Goal: Task Accomplishment & Management: Use online tool/utility

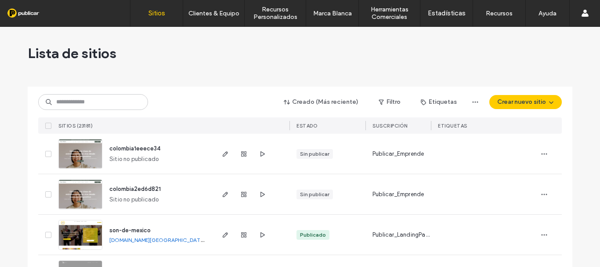
scroll to position [44, 0]
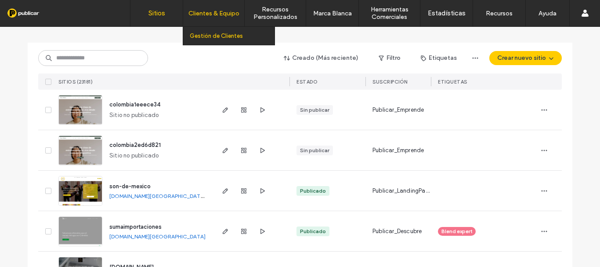
click at [210, 37] on label "Gestión de Clientes" at bounding box center [216, 36] width 53 height 7
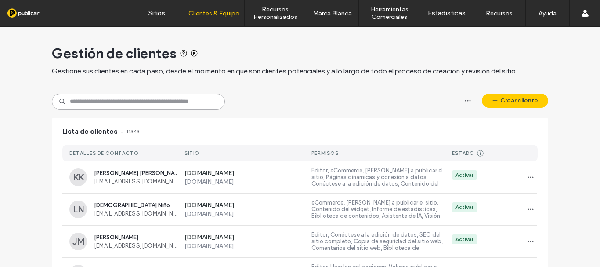
drag, startPoint x: 151, startPoint y: 109, endPoint x: 160, endPoint y: 92, distance: 18.9
click at [151, 108] on input at bounding box center [138, 102] width 173 height 16
paste input "**********"
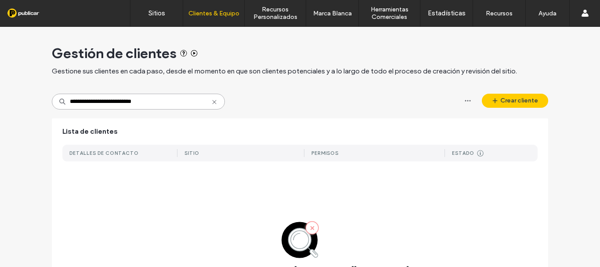
click at [76, 104] on input "**********" at bounding box center [138, 102] width 173 height 16
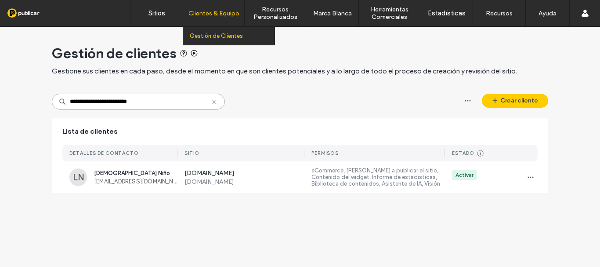
type input "**********"
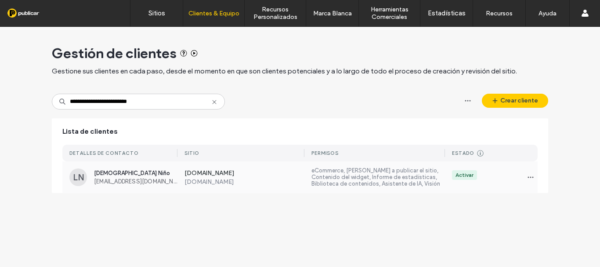
click at [136, 180] on span "ladyjohanna.nino@gmail.com" at bounding box center [135, 181] width 83 height 7
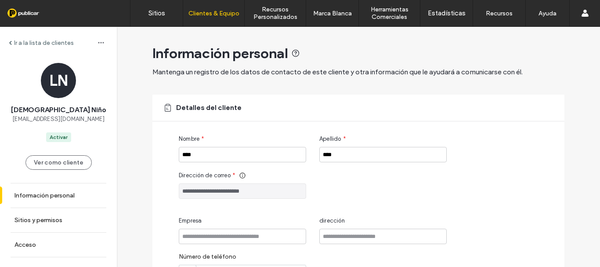
scroll to position [142, 0]
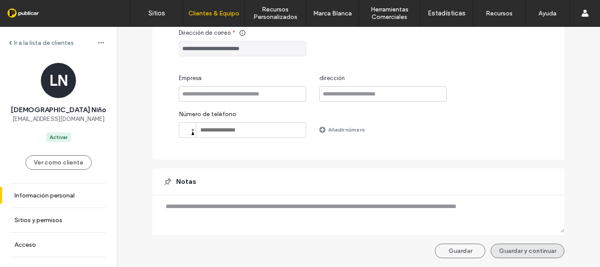
click at [526, 244] on button "Guardar y continuar" at bounding box center [528, 250] width 74 height 14
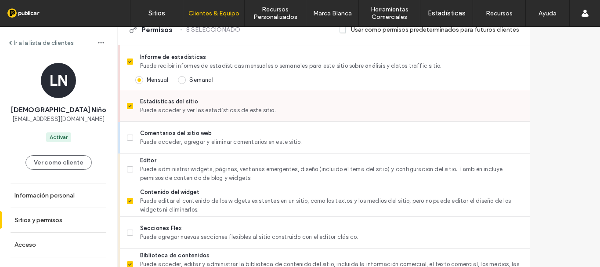
scroll to position [308, 0]
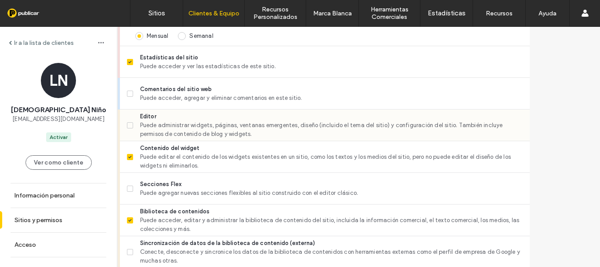
click at [132, 124] on icon at bounding box center [130, 125] width 4 height 3
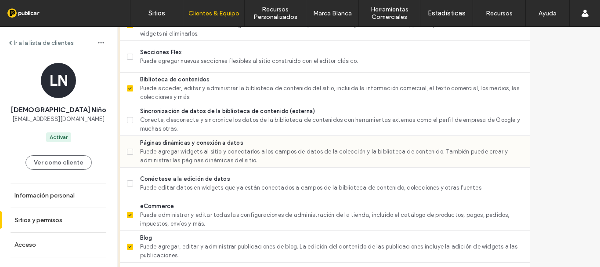
scroll to position [527, 0]
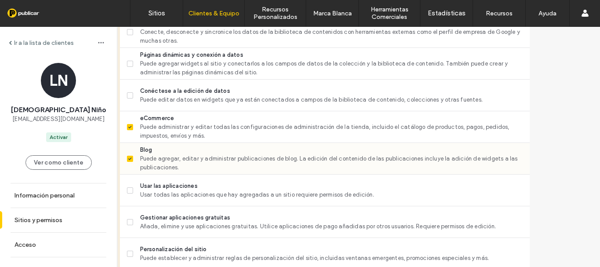
click at [131, 158] on icon at bounding box center [129, 158] width 3 height 3
click at [132, 126] on icon at bounding box center [130, 127] width 4 height 3
click at [133, 94] on span at bounding box center [130, 95] width 6 height 6
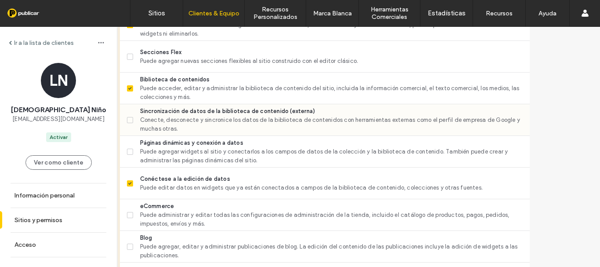
click at [160, 119] on label "Sincronización de datos de la biblioteca de contenido (externa) Conecte, descon…" at bounding box center [325, 120] width 396 height 26
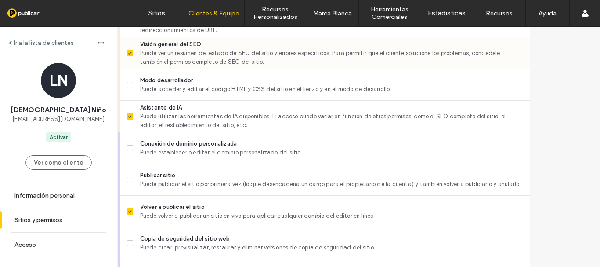
scroll to position [847, 0]
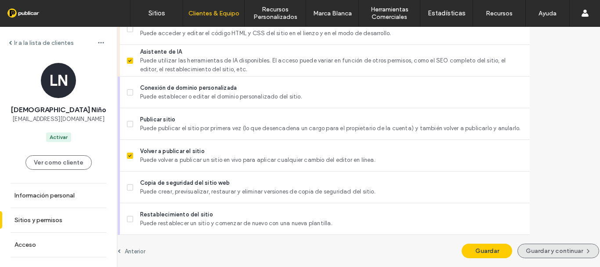
click at [538, 250] on button "Guardar y continuar" at bounding box center [559, 250] width 82 height 14
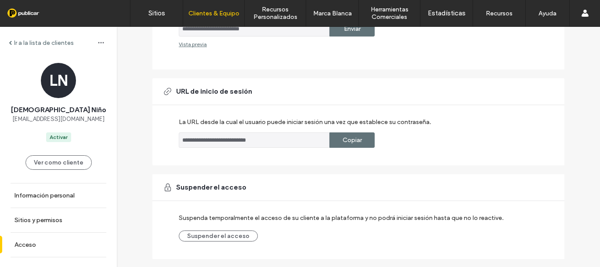
scroll to position [236, 0]
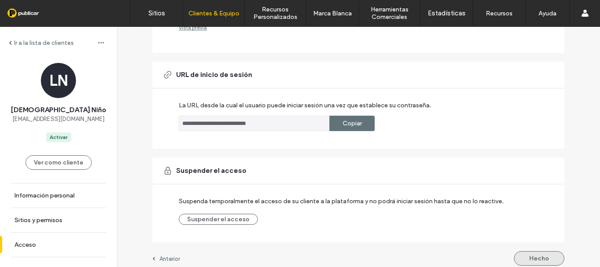
click at [534, 251] on button "Hecho" at bounding box center [539, 258] width 51 height 14
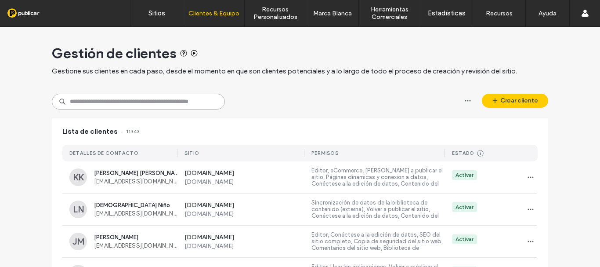
click at [105, 98] on input at bounding box center [138, 102] width 173 height 16
paste input "**********"
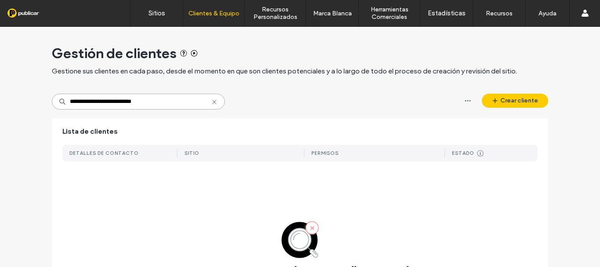
click at [76, 101] on input "**********" at bounding box center [138, 102] width 173 height 16
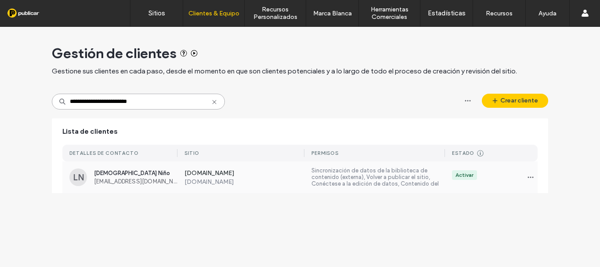
type input "**********"
click at [127, 175] on span "Lady Niño" at bounding box center [135, 173] width 83 height 7
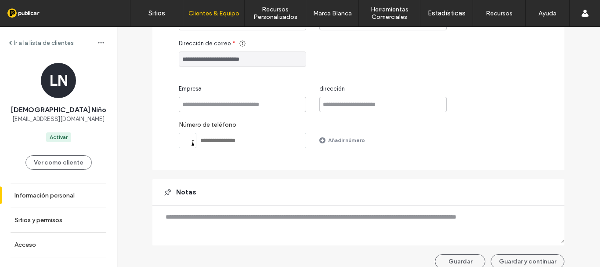
scroll to position [142, 0]
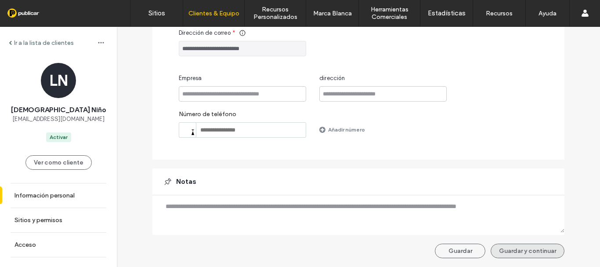
click at [524, 250] on button "Guardar y continuar" at bounding box center [528, 250] width 74 height 14
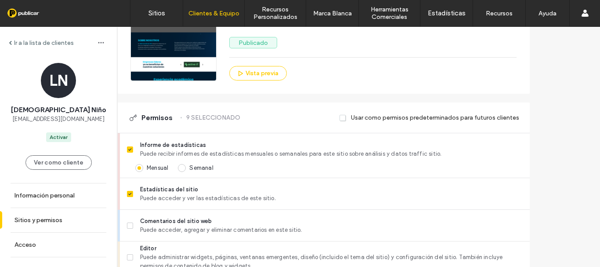
scroll to position [264, 0]
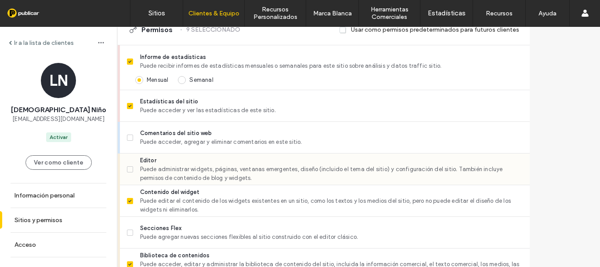
click at [156, 169] on label "Editor Puede administrar widgets, páginas, ventanas emergentes, diseño (incluid…" at bounding box center [325, 169] width 396 height 26
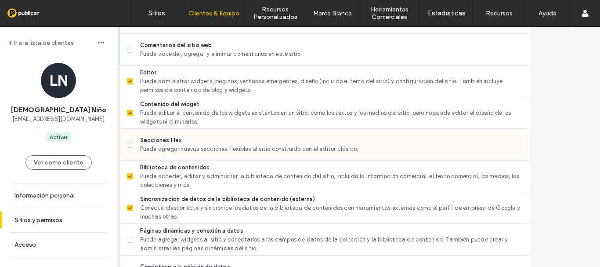
scroll to position [395, 0]
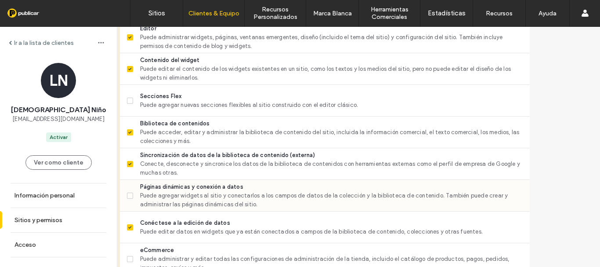
click at [160, 192] on label "Páginas dinámicas y conexión a datos Puede agregar widgets al sitio y conectarl…" at bounding box center [325, 195] width 396 height 26
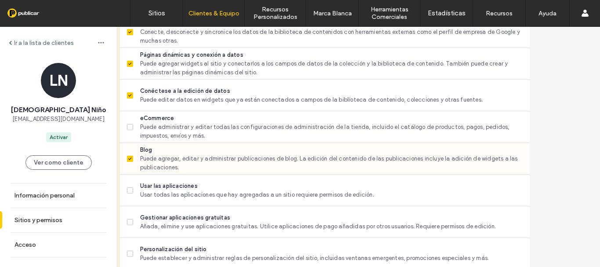
scroll to position [571, 0]
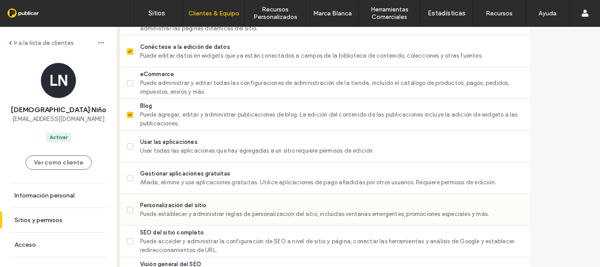
click at [181, 203] on span "Personalización del sitio" at bounding box center [331, 205] width 383 height 9
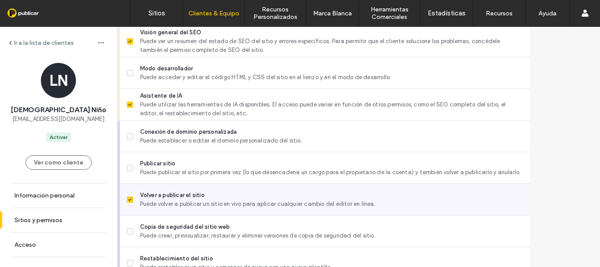
scroll to position [847, 0]
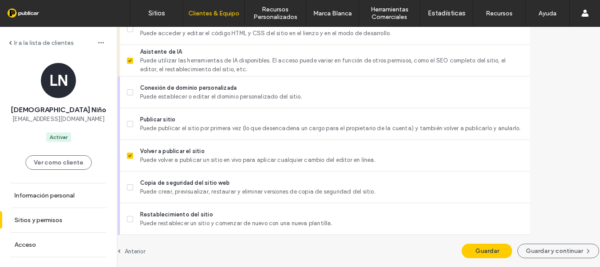
click at [523, 246] on button "Guardar y continuar" at bounding box center [559, 250] width 82 height 14
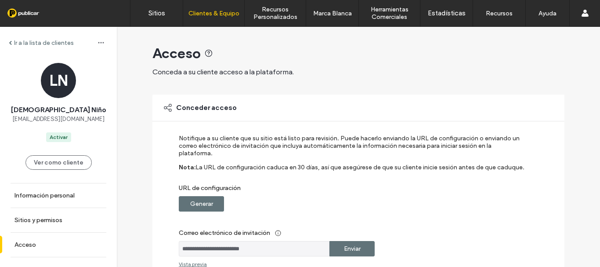
scroll to position [236, 0]
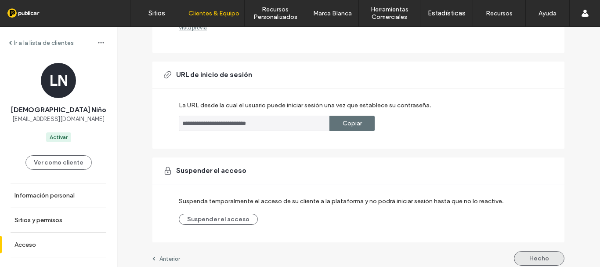
click at [535, 252] on button "Hecho" at bounding box center [539, 258] width 51 height 14
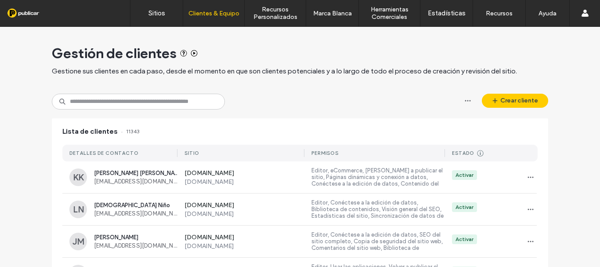
drag, startPoint x: 318, startPoint y: 51, endPoint x: 246, endPoint y: 18, distance: 78.8
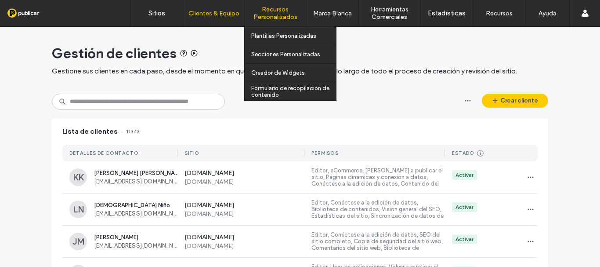
click at [317, 51] on div "Gestión de clientes" at bounding box center [300, 53] width 496 height 18
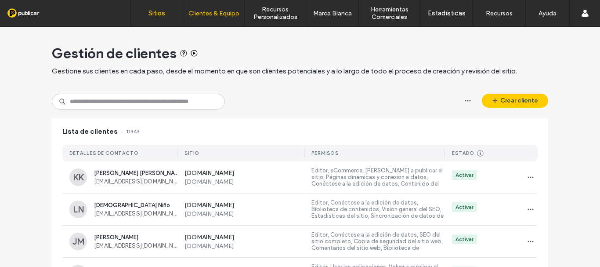
drag, startPoint x: 164, startPoint y: 13, endPoint x: 166, endPoint y: 3, distance: 10.2
click at [163, 12] on label "Sitios" at bounding box center [156, 13] width 17 height 8
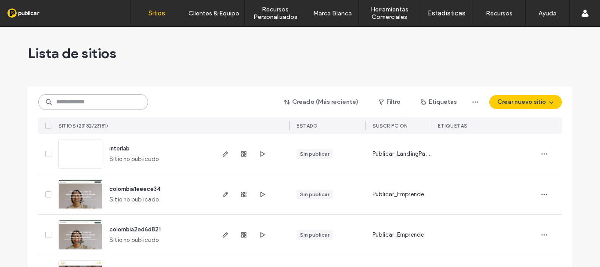
click at [95, 99] on input at bounding box center [93, 102] width 110 height 16
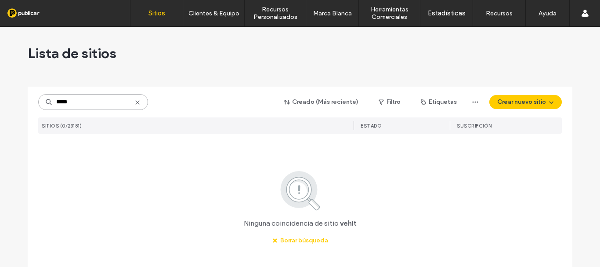
type input "*****"
click at [135, 101] on icon at bounding box center [137, 102] width 7 height 7
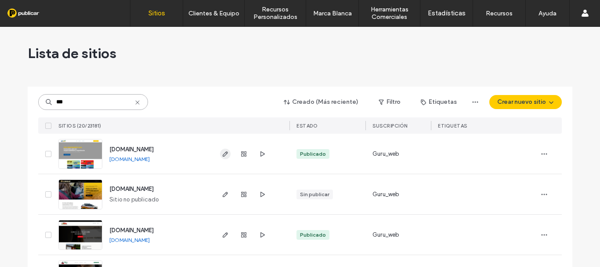
type input "***"
click at [223, 153] on icon "button" at bounding box center [225, 153] width 7 height 7
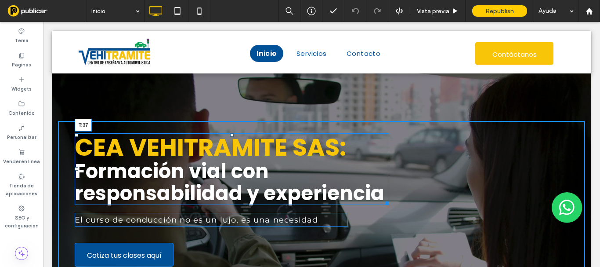
click at [228, 138] on div "CEA VEHITRAMITE SAS: Formación vial con responsabilidad y experiencia T:37" at bounding box center [232, 169] width 315 height 72
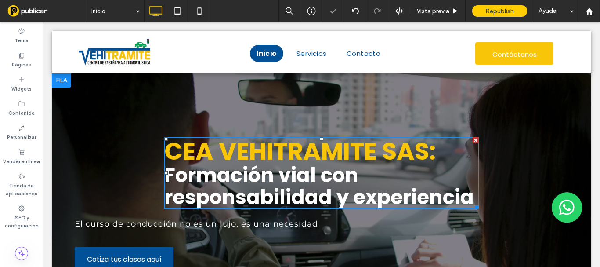
drag, startPoint x: 254, startPoint y: 181, endPoint x: 168, endPoint y: 115, distance: 108.8
click at [168, 115] on div at bounding box center [321, 197] width 539 height 249
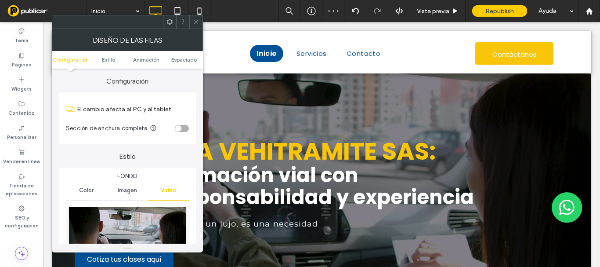
drag, startPoint x: 125, startPoint y: 93, endPoint x: 140, endPoint y: 26, distance: 68.9
click at [140, 26] on div at bounding box center [107, 21] width 111 height 13
click at [196, 22] on icon at bounding box center [196, 21] width 7 height 7
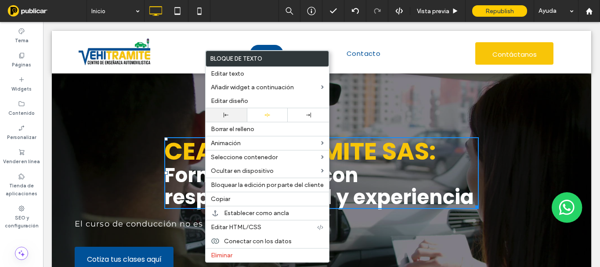
click at [226, 110] on div at bounding box center [226, 115] width 41 height 14
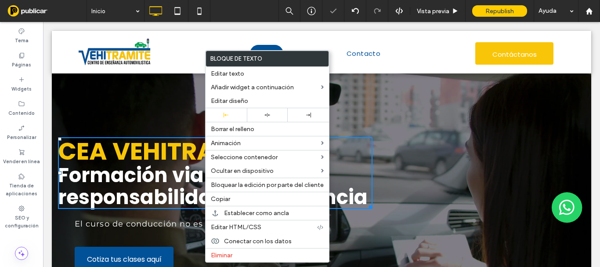
click at [136, 117] on div at bounding box center [321, 197] width 539 height 249
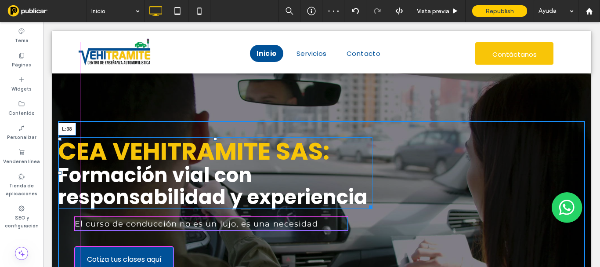
drag, startPoint x: 57, startPoint y: 172, endPoint x: 118, endPoint y: 186, distance: 62.1
click at [75, 174] on div "CEA VEHITRAMITE SAS: Formación vial con responsabilidad y experiencia L:38" at bounding box center [215, 173] width 315 height 72
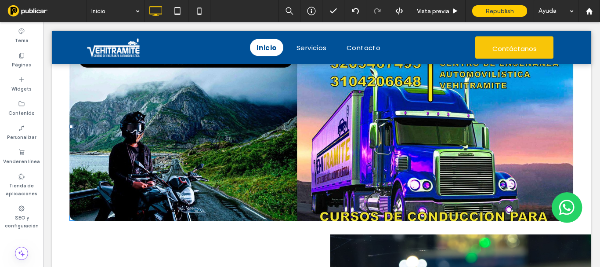
scroll to position [132, 0]
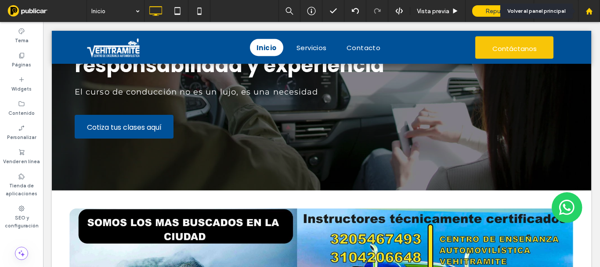
click at [588, 8] on icon at bounding box center [589, 10] width 7 height 7
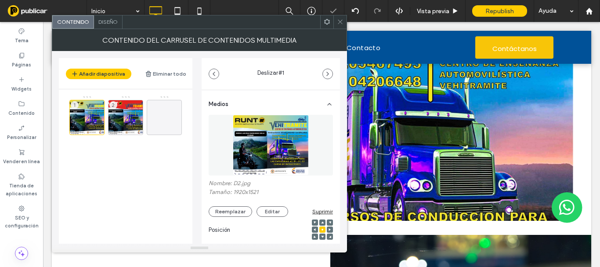
click at [117, 26] on div "Diseño" at bounding box center [108, 21] width 29 height 13
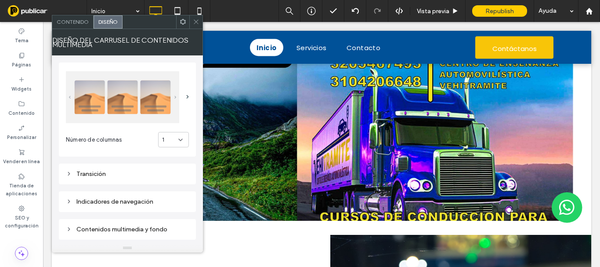
click at [193, 19] on icon at bounding box center [196, 21] width 7 height 7
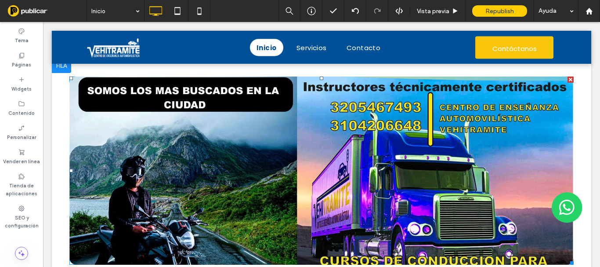
scroll to position [174, 0]
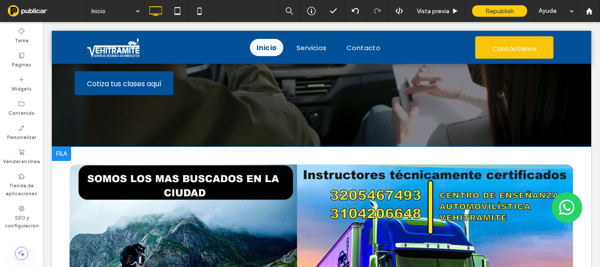
click at [69, 154] on div at bounding box center [61, 154] width 19 height 14
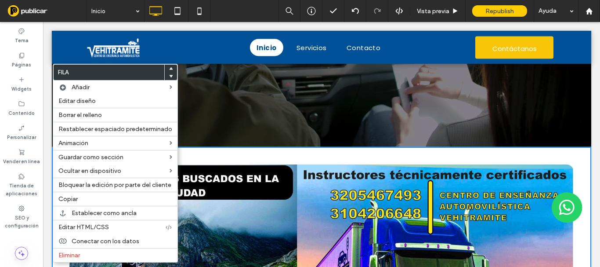
click at [170, 75] on icon at bounding box center [171, 76] width 4 height 4
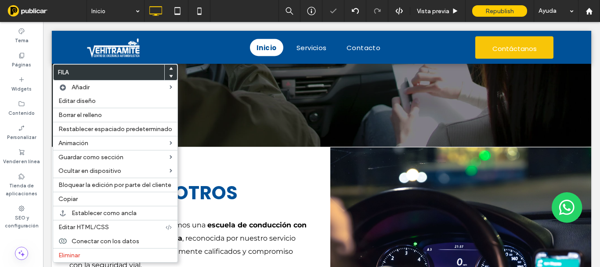
click at [314, 185] on p "SOBRE NOSOTROS" at bounding box center [195, 193] width 252 height 28
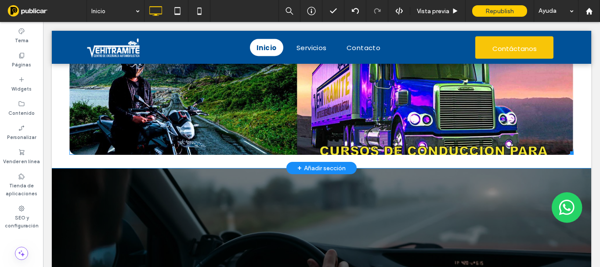
scroll to position [525, 0]
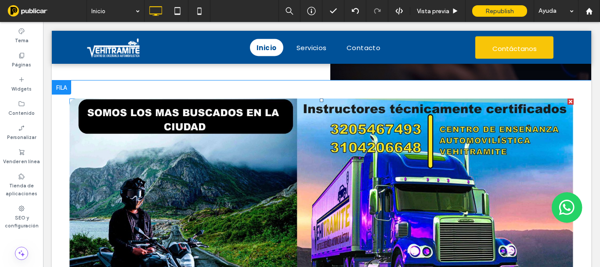
click at [228, 179] on div at bounding box center [321, 192] width 504 height 188
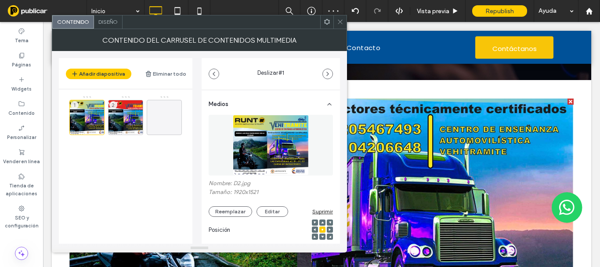
click at [113, 24] on span "Diseño" at bounding box center [107, 21] width 19 height 7
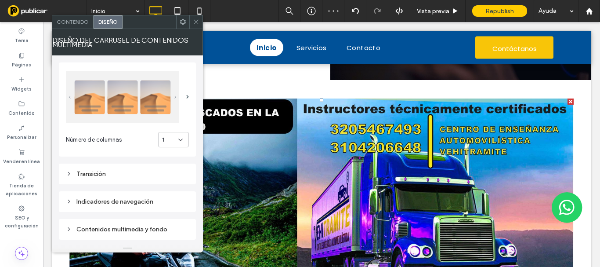
click at [173, 139] on div "1" at bounding box center [170, 139] width 16 height 9
click at [172, 167] on div "2" at bounding box center [174, 170] width 30 height 15
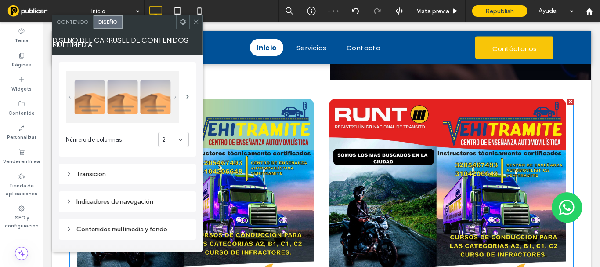
click at [195, 26] on span at bounding box center [196, 21] width 7 height 13
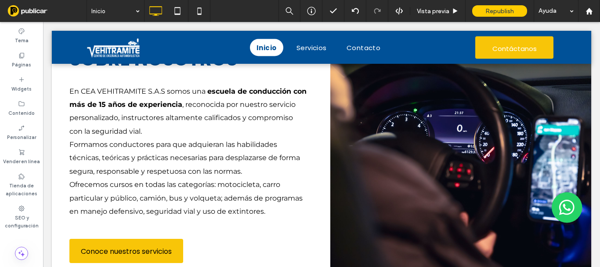
scroll to position [220, 0]
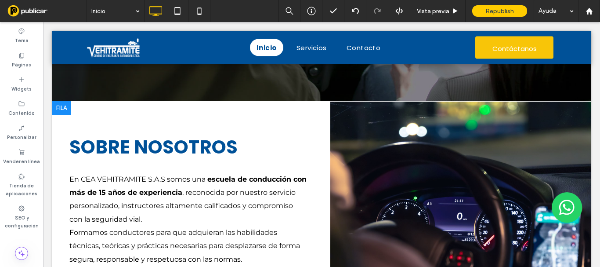
click at [360, 126] on div "Click To Paste" at bounding box center [460, 243] width 261 height 285
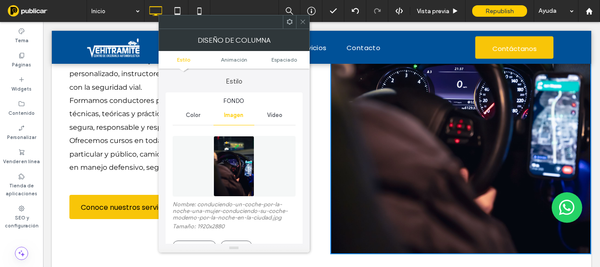
scroll to position [44, 0]
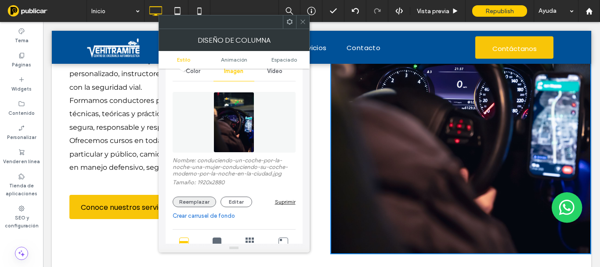
click at [195, 201] on button "Reemplazar" at bounding box center [194, 201] width 43 height 11
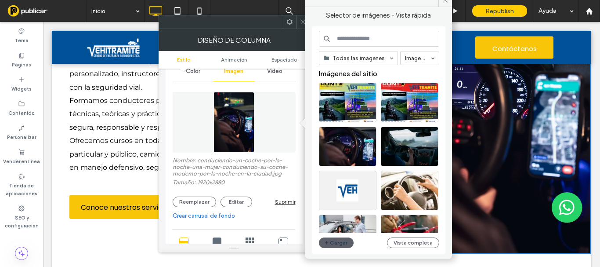
click at [281, 204] on div "Suprimir" at bounding box center [285, 201] width 21 height 7
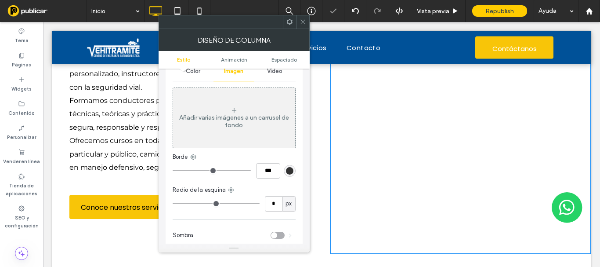
click at [274, 67] on ul "Estilo Animación Espaciado" at bounding box center [234, 60] width 151 height 18
click at [274, 69] on span "Vídeo" at bounding box center [274, 71] width 15 height 7
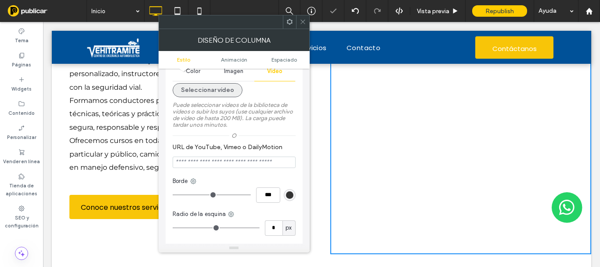
click at [213, 92] on button "Seleccionar vídeo" at bounding box center [208, 90] width 70 height 14
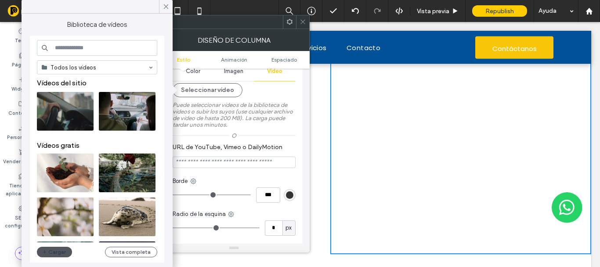
click at [65, 249] on button "Cargar" at bounding box center [54, 251] width 35 height 11
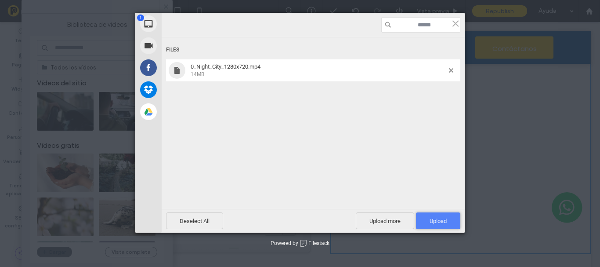
click at [445, 221] on span "Upload 1" at bounding box center [438, 220] width 17 height 7
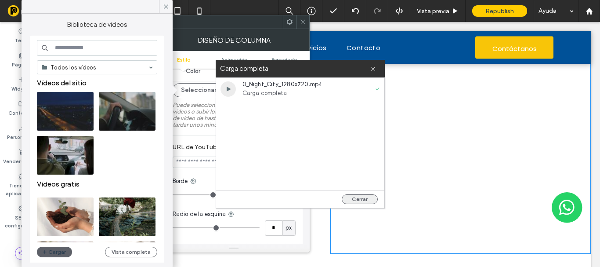
drag, startPoint x: 372, startPoint y: 201, endPoint x: 364, endPoint y: 199, distance: 8.1
click at [371, 201] on button "Cerrar" at bounding box center [360, 199] width 36 height 10
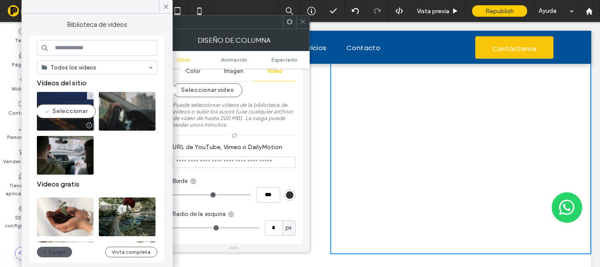
click at [77, 103] on video at bounding box center [65, 111] width 57 height 39
type input "**********"
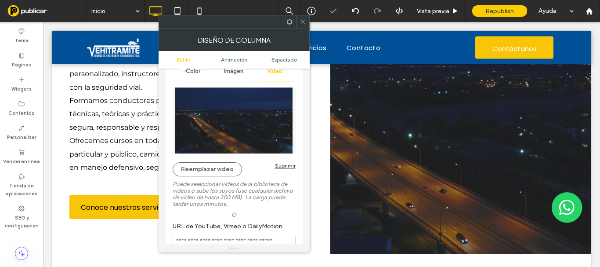
click at [304, 28] on span at bounding box center [303, 21] width 7 height 13
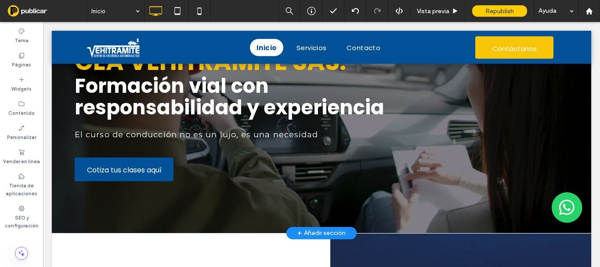
scroll to position [0, 0]
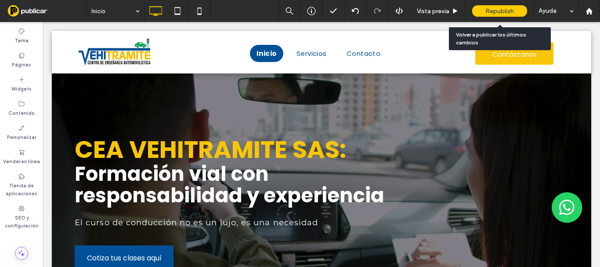
click at [500, 9] on span "Republish" at bounding box center [499, 10] width 29 height 7
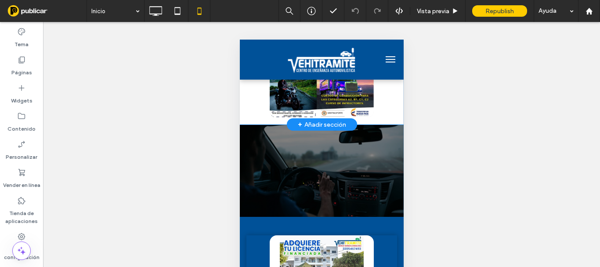
scroll to position [615, 0]
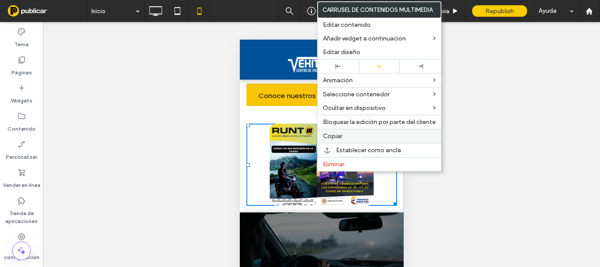
click at [340, 133] on span "Copiar" at bounding box center [332, 135] width 19 height 7
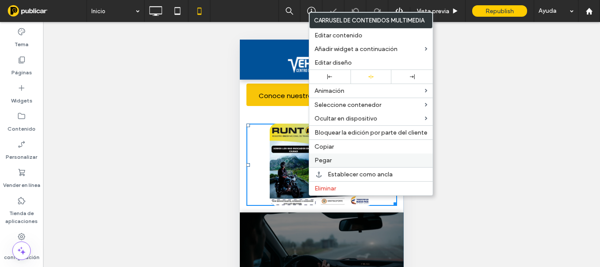
click at [335, 156] on div "Pegar" at bounding box center [370, 160] width 123 height 14
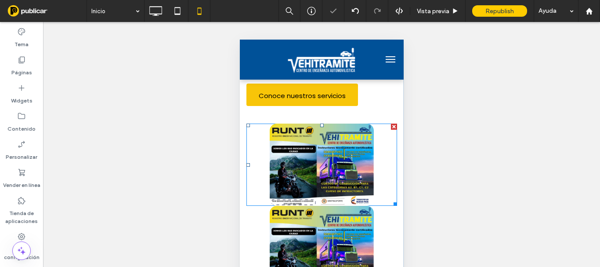
scroll to position [659, 0]
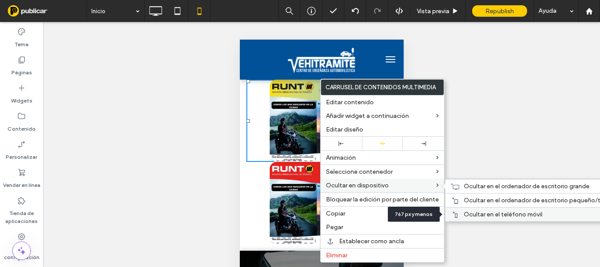
click at [473, 210] on div "Ocultar en el teléfono móvil" at bounding box center [532, 214] width 175 height 14
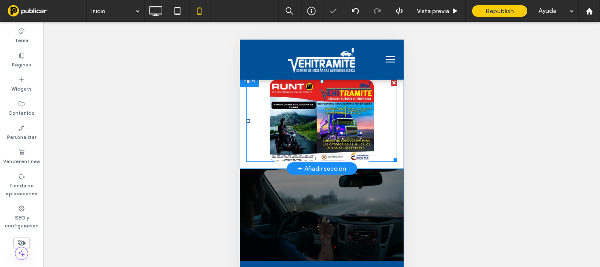
click at [339, 152] on div at bounding box center [321, 121] width 104 height 82
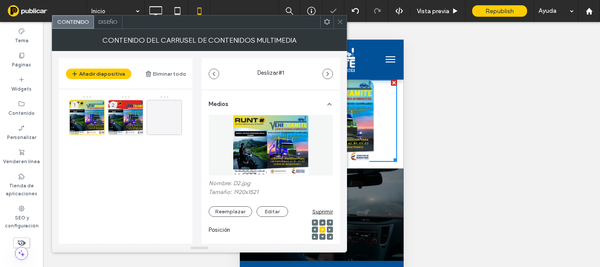
click at [101, 21] on span "Diseño" at bounding box center [107, 21] width 19 height 7
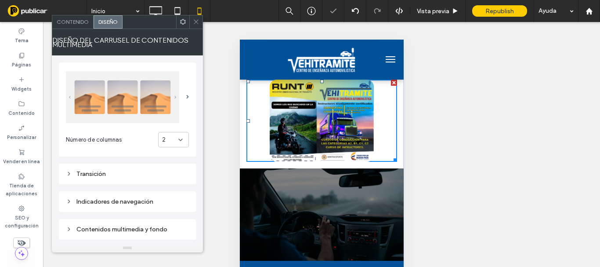
click at [171, 144] on div "2" at bounding box center [170, 139] width 16 height 9
click at [169, 152] on div "1" at bounding box center [174, 154] width 30 height 15
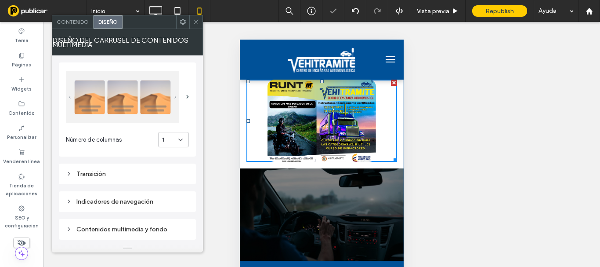
click at [195, 22] on icon at bounding box center [196, 21] width 7 height 7
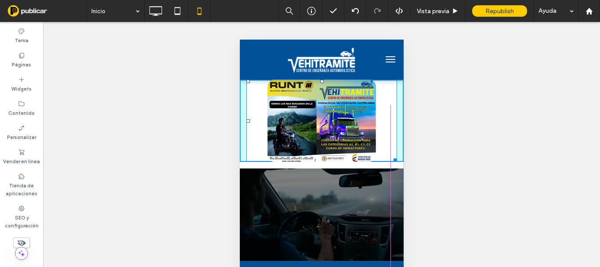
click at [390, 162] on div at bounding box center [393, 158] width 7 height 7
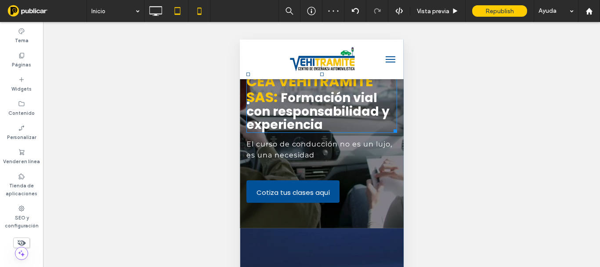
scroll to position [0, 0]
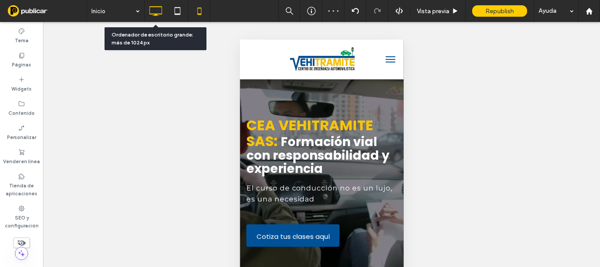
click at [153, 10] on icon at bounding box center [156, 11] width 18 height 18
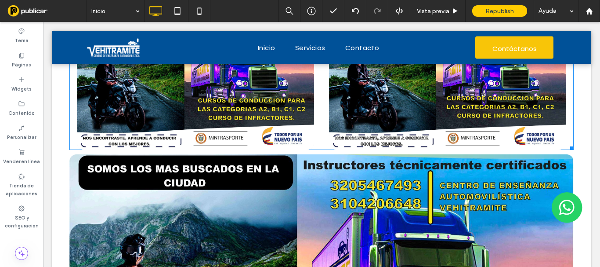
scroll to position [791, 0]
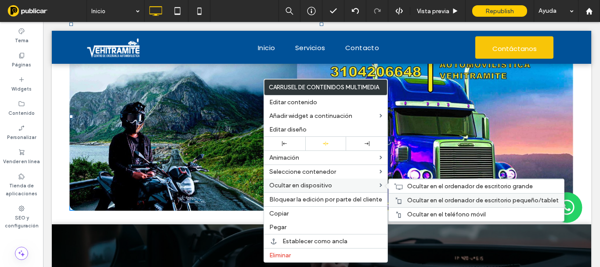
click at [437, 200] on span "Ocultar en el ordenador de escritorio pequeño/tablet" at bounding box center [483, 199] width 152 height 7
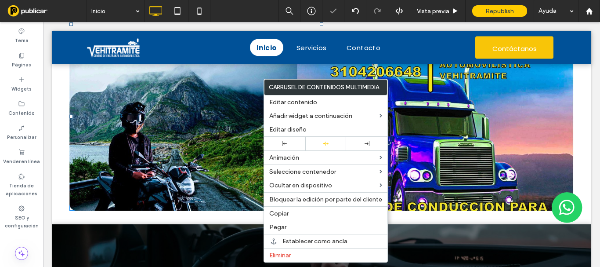
click at [427, 188] on div at bounding box center [300, 133] width 600 height 267
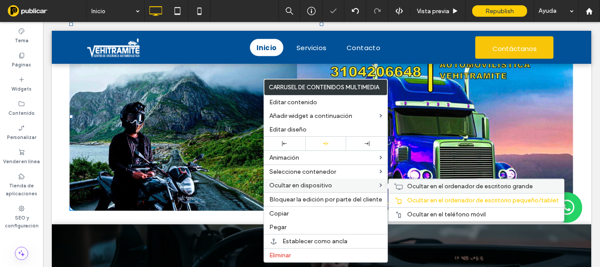
click at [411, 184] on span "Ocultar en el ordenador de escritorio grande" at bounding box center [470, 185] width 126 height 7
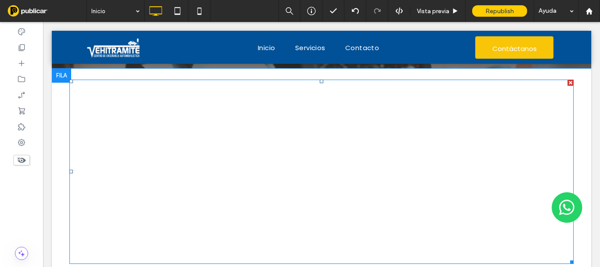
scroll to position [1807, 0]
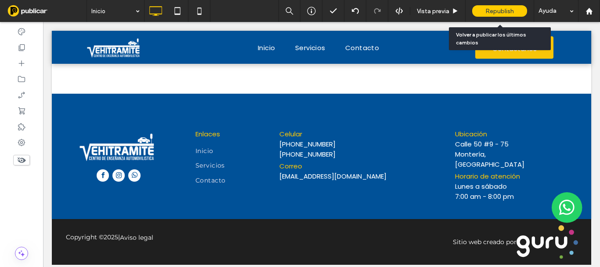
click at [486, 8] on span "Republish" at bounding box center [499, 10] width 29 height 7
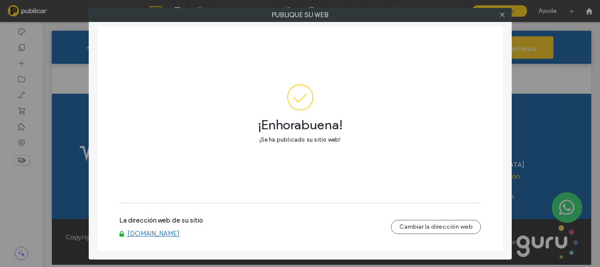
drag, startPoint x: 501, startPoint y: 16, endPoint x: 495, endPoint y: 9, distance: 9.1
click at [501, 16] on use at bounding box center [502, 15] width 4 height 4
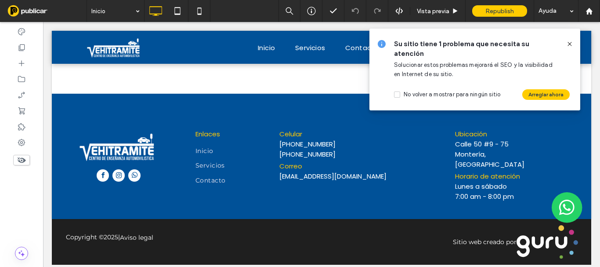
click at [573, 41] on icon at bounding box center [569, 43] width 7 height 7
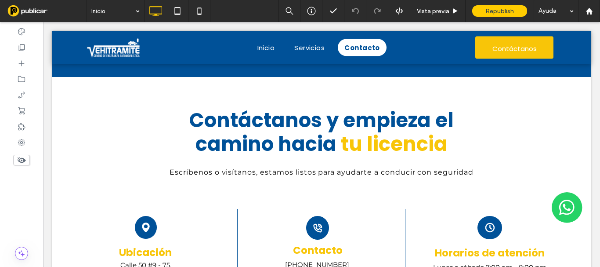
scroll to position [796, 0]
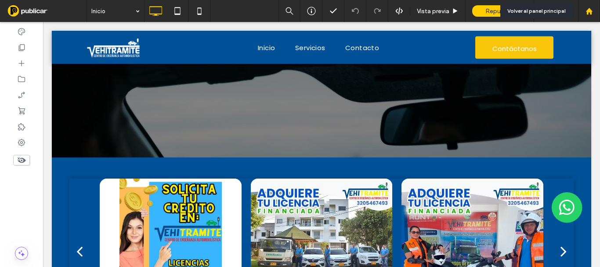
click at [587, 12] on use at bounding box center [589, 10] width 7 height 7
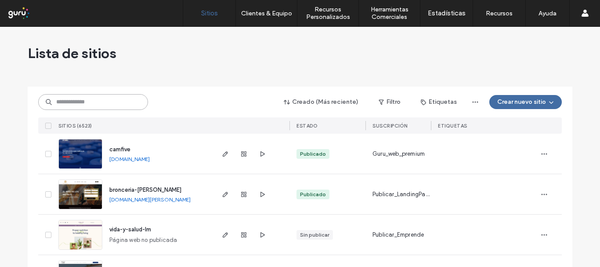
click at [112, 105] on input at bounding box center [93, 102] width 110 height 16
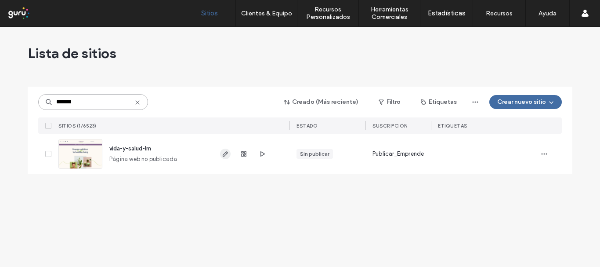
type input "*******"
click at [227, 154] on use "button" at bounding box center [225, 153] width 5 height 5
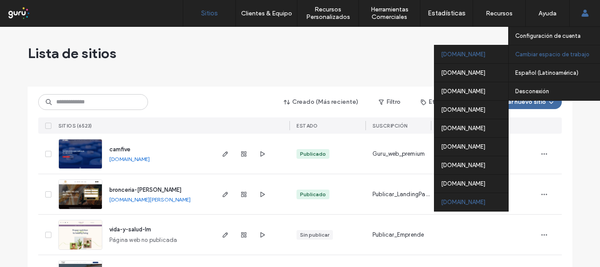
click at [464, 199] on div "[DOMAIN_NAME]" at bounding box center [471, 201] width 74 height 18
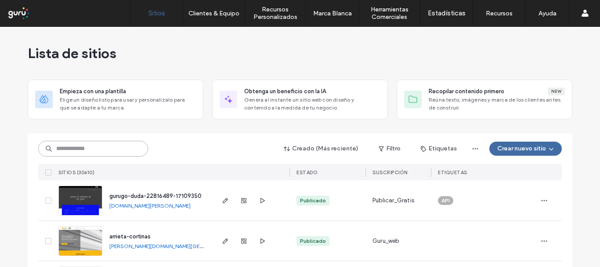
click at [115, 155] on input at bounding box center [93, 149] width 110 height 16
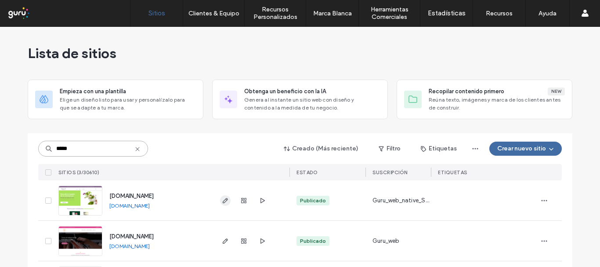
type input "*****"
click at [222, 197] on icon "button" at bounding box center [225, 200] width 7 height 7
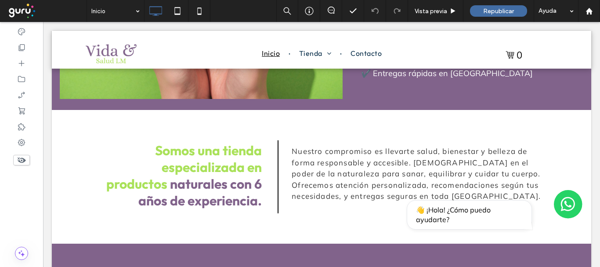
scroll to position [747, 0]
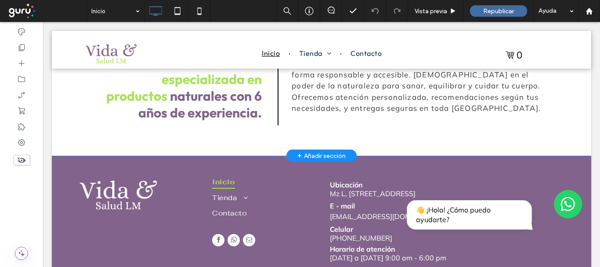
click at [299, 151] on div "+ Añadir sección" at bounding box center [321, 156] width 48 height 10
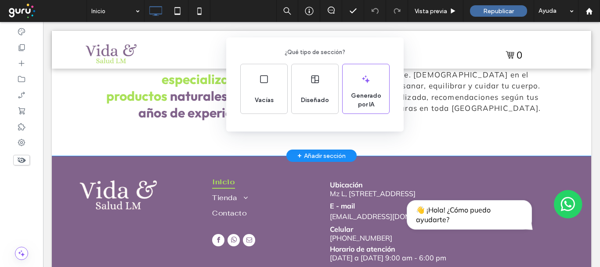
drag, startPoint x: 493, startPoint y: 133, endPoint x: 408, endPoint y: 110, distance: 88.4
click at [493, 133] on div "¿Qué tipo de sección? Vacías Diseñado Generado por IA" at bounding box center [300, 155] width 600 height 310
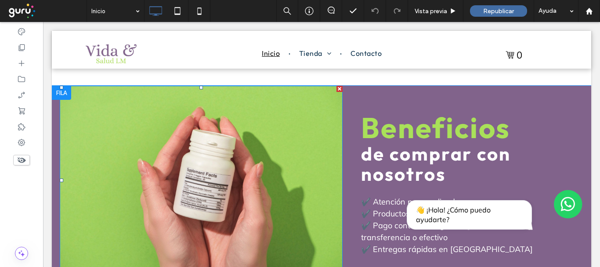
scroll to position [703, 0]
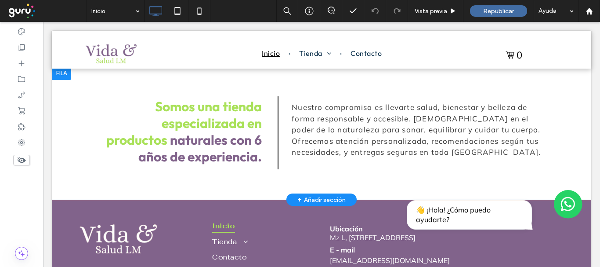
click at [297, 195] on div "+ Añadir sección" at bounding box center [321, 200] width 48 height 10
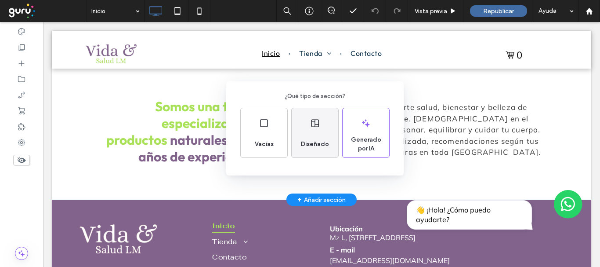
click at [303, 135] on div "Diseñado" at bounding box center [314, 143] width 35 height 19
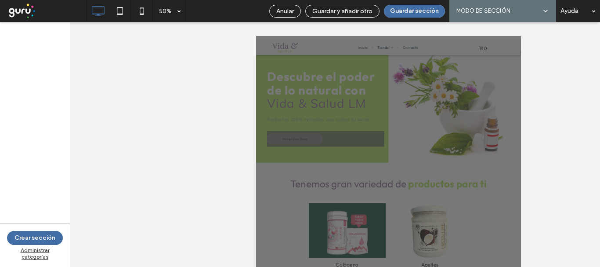
scroll to position [73, 0]
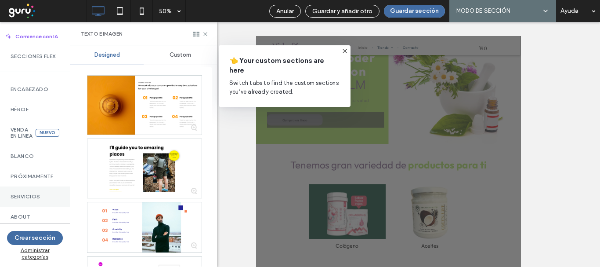
click at [36, 199] on label "Servicios" at bounding box center [35, 196] width 49 height 6
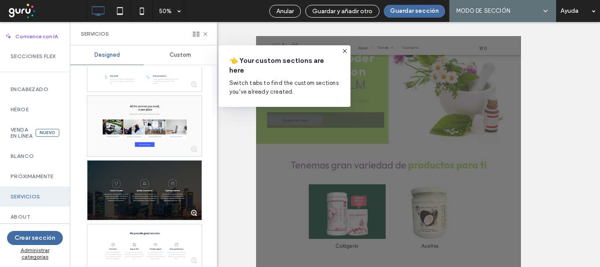
scroll to position [2416, 0]
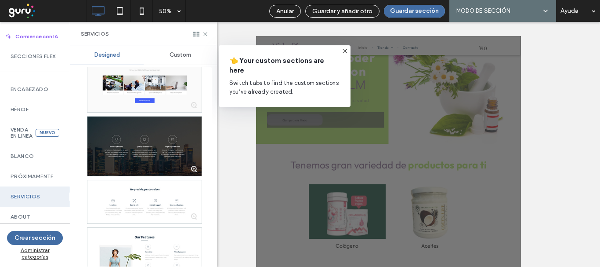
click at [119, 130] on div at bounding box center [144, 146] width 114 height 60
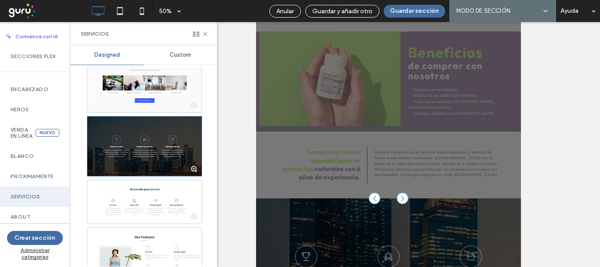
scroll to position [308, 0]
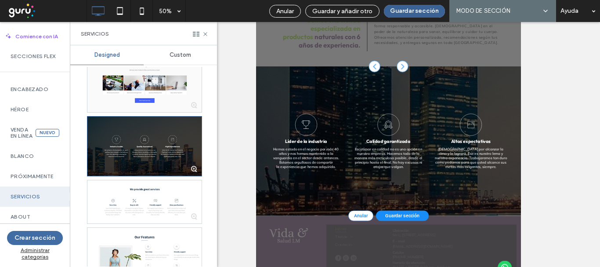
click at [412, 7] on button "Guardar sección" at bounding box center [414, 11] width 61 height 13
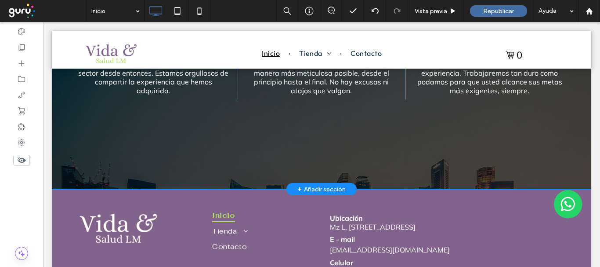
scroll to position [880, 0]
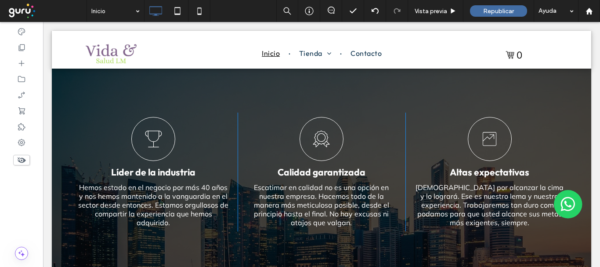
click at [58, 90] on div "Líder de la industria Hemos estado en el negocio por más 40 años y nos hemos ma…" at bounding box center [321, 171] width 539 height 298
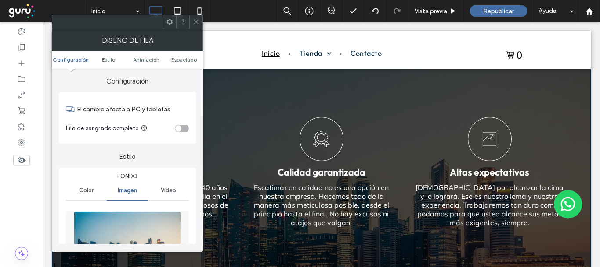
scroll to position [132, 0]
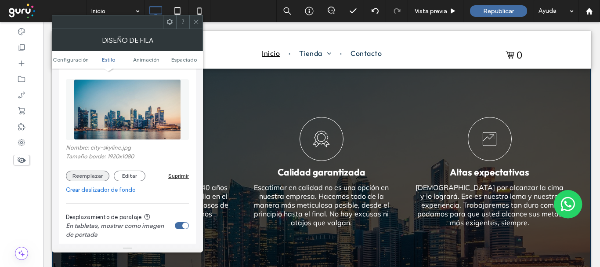
click at [92, 175] on button "Reemplazar" at bounding box center [87, 175] width 43 height 11
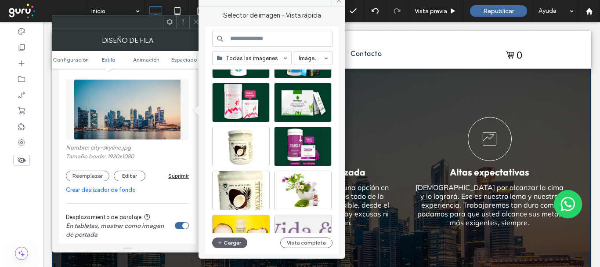
scroll to position [308, 0]
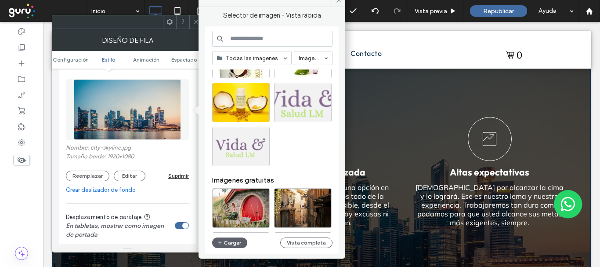
click at [198, 21] on icon at bounding box center [196, 21] width 7 height 7
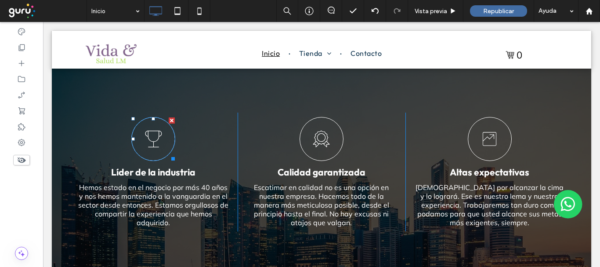
click at [157, 130] on icon at bounding box center [153, 138] width 17 height 17
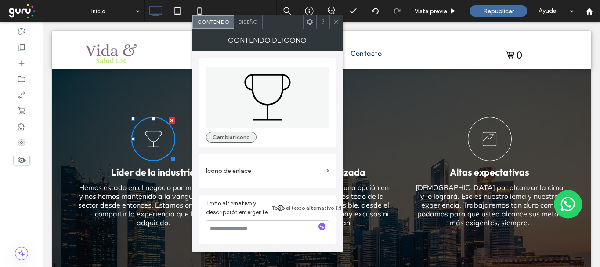
click at [232, 140] on button "Cambiar icono" at bounding box center [231, 137] width 51 height 11
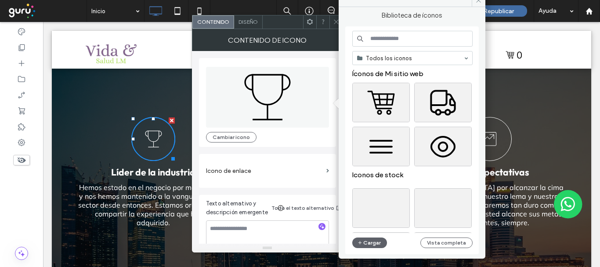
click at [386, 37] on input at bounding box center [412, 39] width 120 height 16
type input "****"
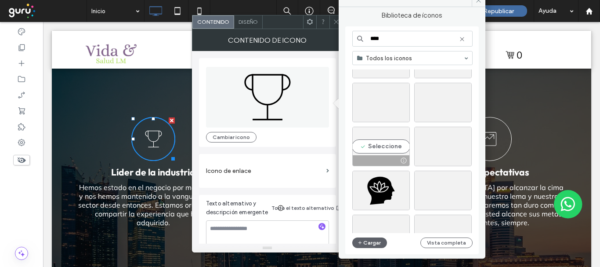
click at [393, 141] on div "Seleccione" at bounding box center [381, 147] width 58 height 40
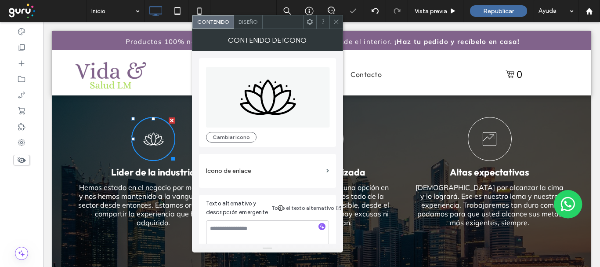
click at [335, 24] on icon at bounding box center [336, 21] width 7 height 7
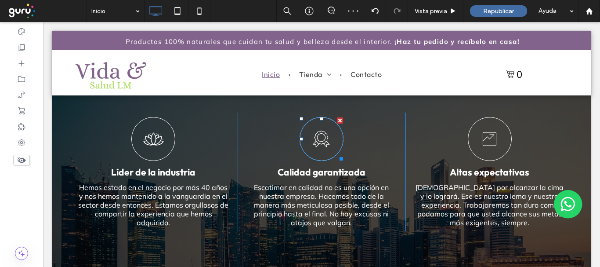
click at [325, 132] on icon at bounding box center [322, 138] width 22 height 43
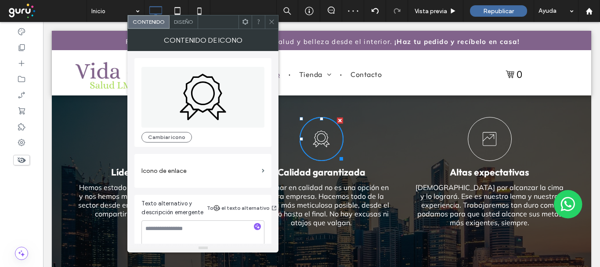
drag, startPoint x: 271, startPoint y: 24, endPoint x: 75, endPoint y: 105, distance: 212.0
click at [271, 24] on icon at bounding box center [271, 21] width 7 height 7
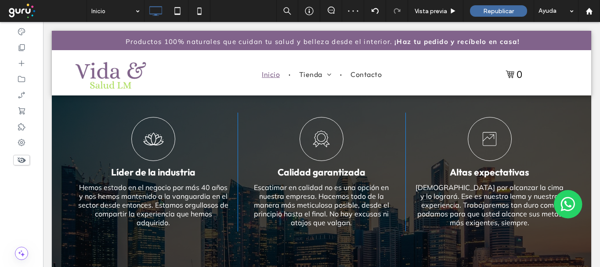
click at [69, 119] on div "Líder de la industria Hemos estado en el negocio por más 40 años y nos hemos ma…" at bounding box center [321, 171] width 539 height 298
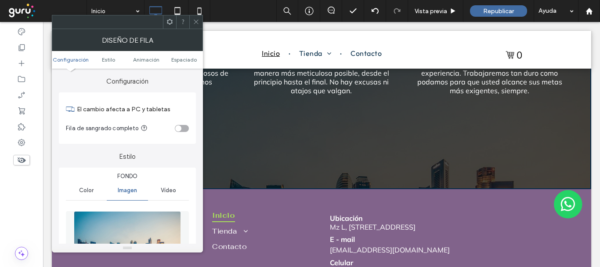
scroll to position [1098, 0]
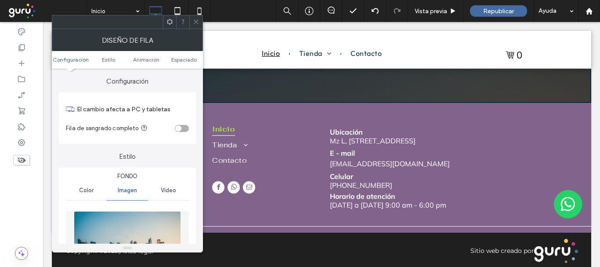
click at [195, 22] on icon at bounding box center [196, 21] width 7 height 7
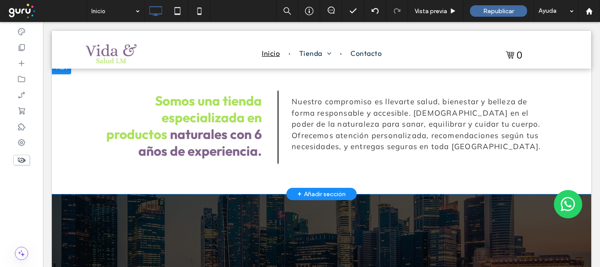
scroll to position [790, 0]
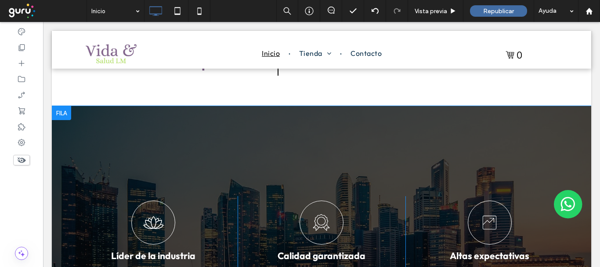
click at [104, 111] on div "Líder de la industria Hemos estado en el negocio por más 40 años y nos hemos ma…" at bounding box center [321, 255] width 539 height 298
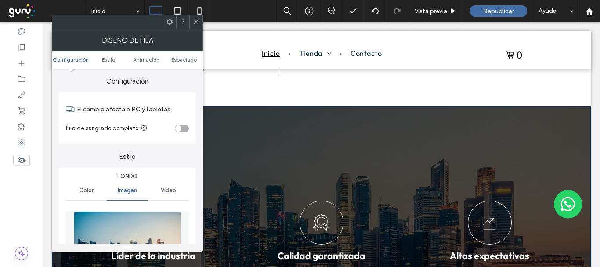
scroll to position [176, 0]
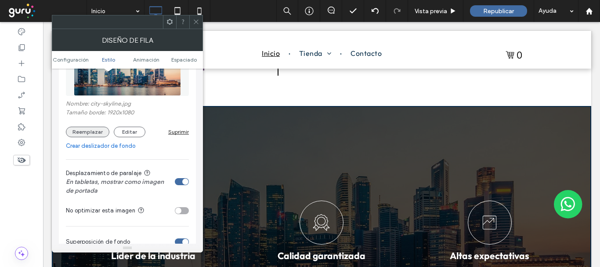
click at [97, 131] on button "Reemplazar" at bounding box center [87, 132] width 43 height 11
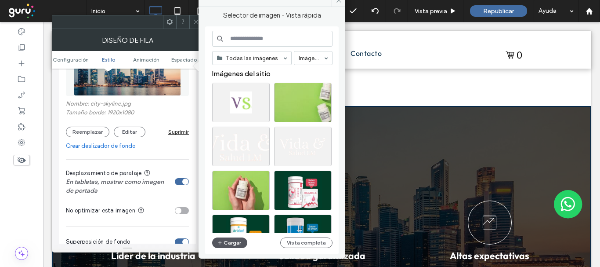
click at [235, 245] on button "Cargar" at bounding box center [229, 242] width 35 height 11
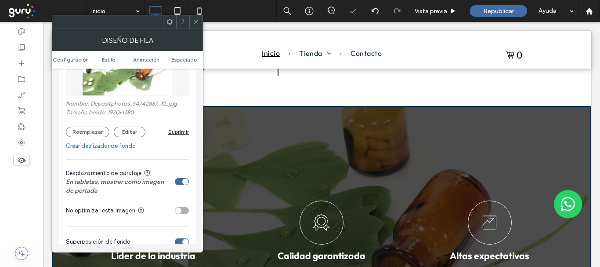
click at [196, 22] on use at bounding box center [196, 22] width 4 height 4
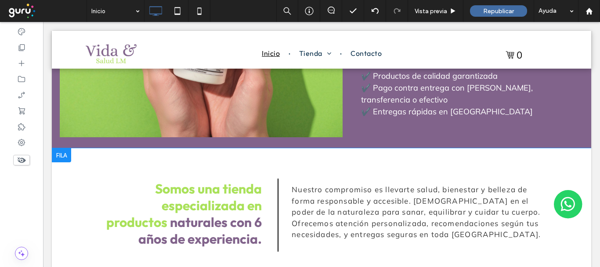
scroll to position [702, 0]
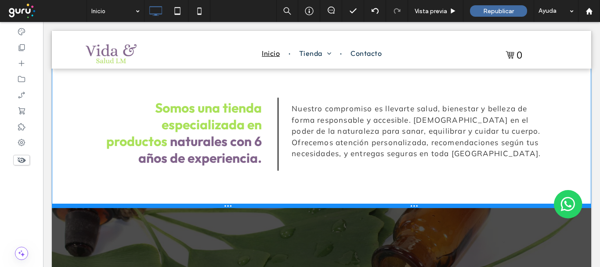
drag, startPoint x: 226, startPoint y: 181, endPoint x: 268, endPoint y: 217, distance: 55.1
click at [225, 203] on div at bounding box center [321, 205] width 539 height 4
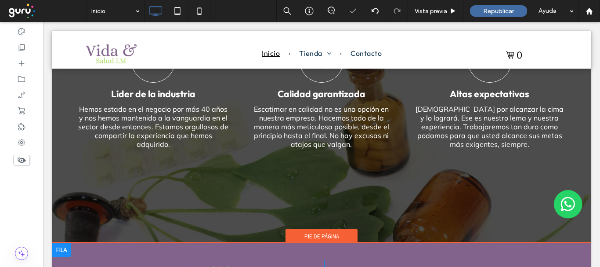
scroll to position [1010, 0]
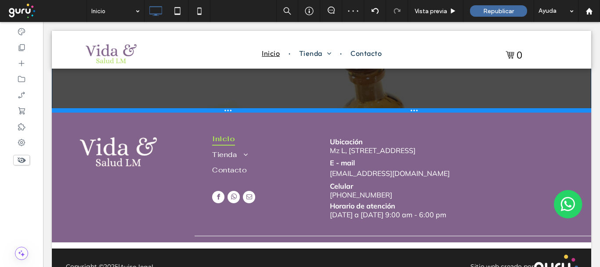
drag, startPoint x: 201, startPoint y: 184, endPoint x: 242, endPoint y: 94, distance: 98.7
click at [242, 108] on div at bounding box center [321, 110] width 539 height 4
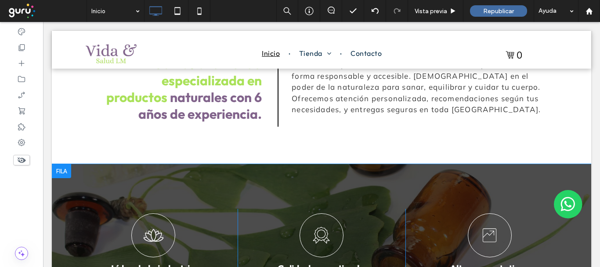
scroll to position [834, 0]
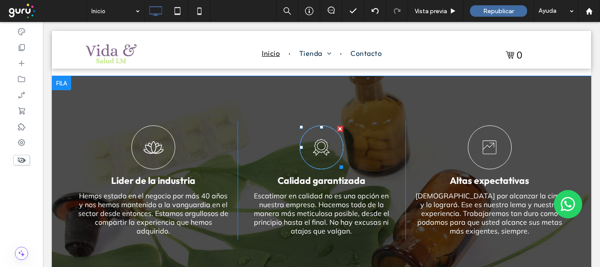
click at [311, 140] on icon at bounding box center [322, 147] width 22 height 43
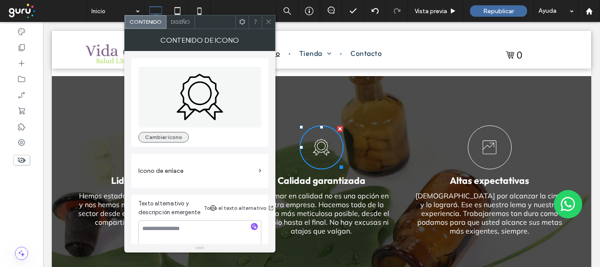
click at [176, 139] on button "Cambiar icono" at bounding box center [163, 137] width 51 height 11
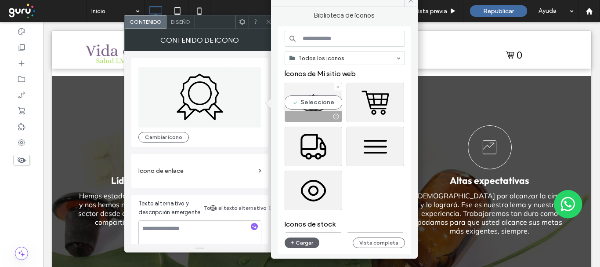
click at [322, 106] on div "Seleccione" at bounding box center [314, 103] width 58 height 40
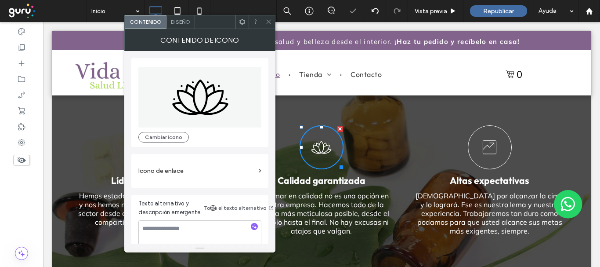
click at [479, 128] on icon at bounding box center [490, 147] width 22 height 43
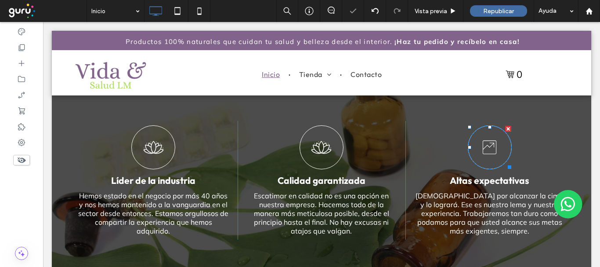
click at [479, 131] on icon at bounding box center [490, 147] width 22 height 43
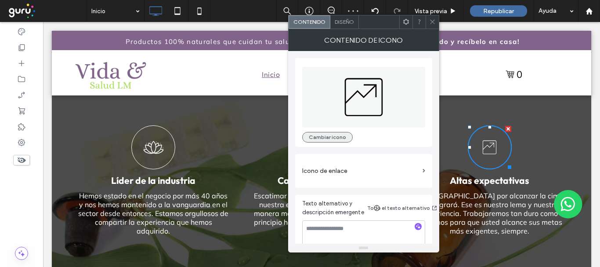
click at [327, 134] on button "Cambiar icono" at bounding box center [327, 137] width 51 height 11
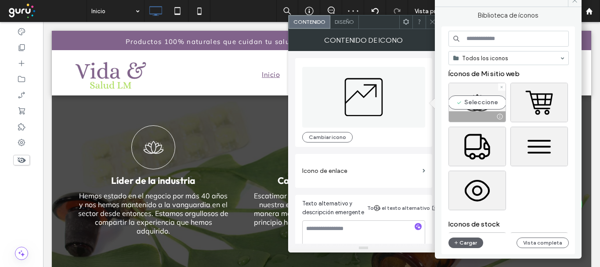
click at [454, 106] on div "Seleccione" at bounding box center [478, 103] width 58 height 40
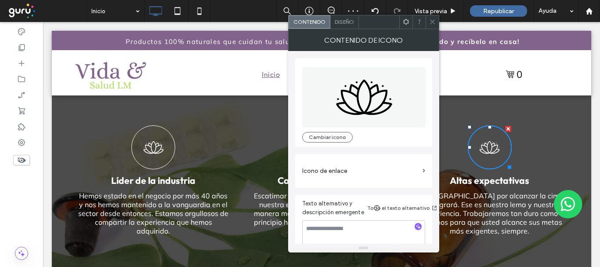
click at [431, 25] on icon at bounding box center [432, 21] width 7 height 7
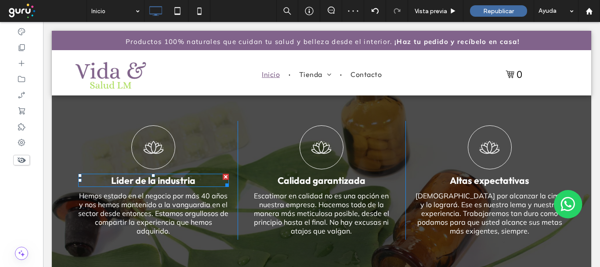
click at [175, 174] on span "Líder de la industria" at bounding box center [153, 179] width 84 height 11
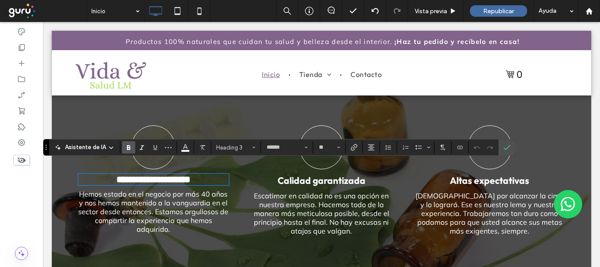
type input "******"
type input "**"
click at [505, 152] on span "Confirmar" at bounding box center [505, 147] width 4 height 16
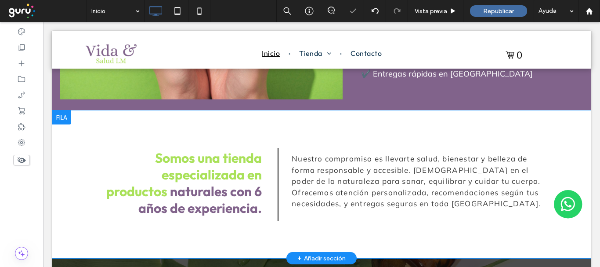
scroll to position [615, 0]
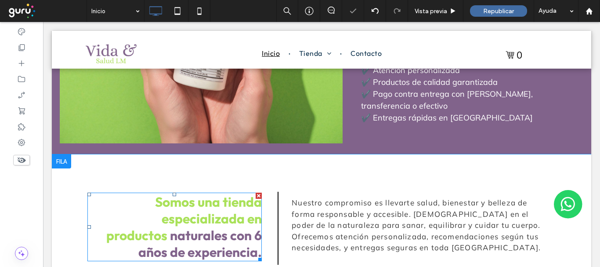
click at [213, 199] on strong "Somos una tienda especializada en productos" at bounding box center [184, 218] width 156 height 50
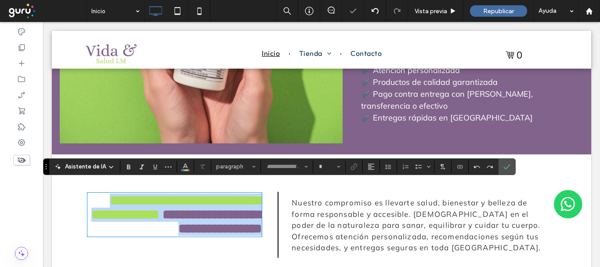
type input "******"
type input "**"
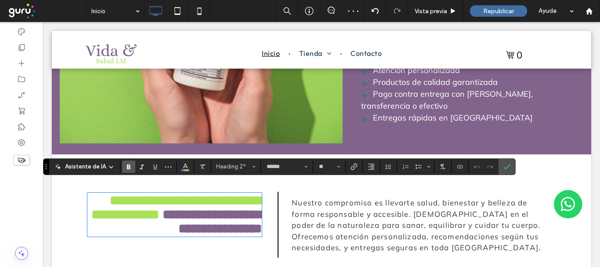
click at [337, 203] on span "Nuestro compromiso es llevarte salud, bienestar y belleza de forma responsable …" at bounding box center [416, 214] width 249 height 32
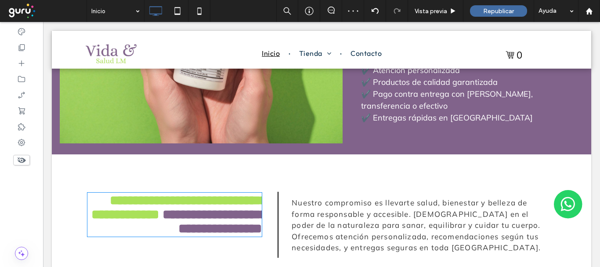
click at [337, 203] on span "Nuestro compromiso es llevarte salud, bienestar y belleza de forma responsable …" at bounding box center [416, 214] width 249 height 32
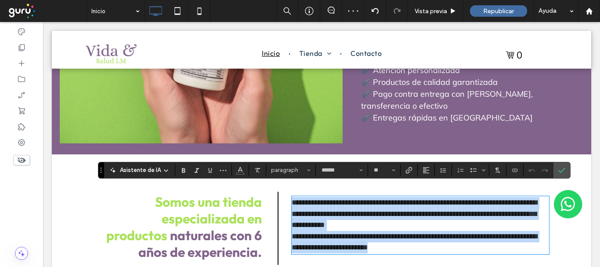
type input "******"
type input "**"
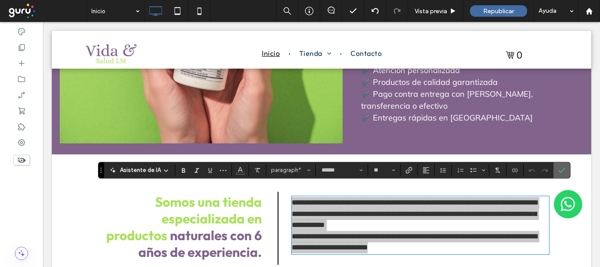
click at [561, 168] on icon "Confirmar" at bounding box center [561, 170] width 7 height 7
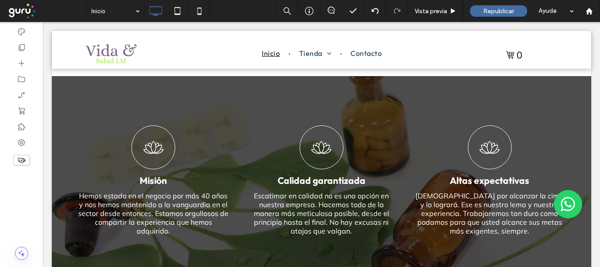
scroll to position [878, 0]
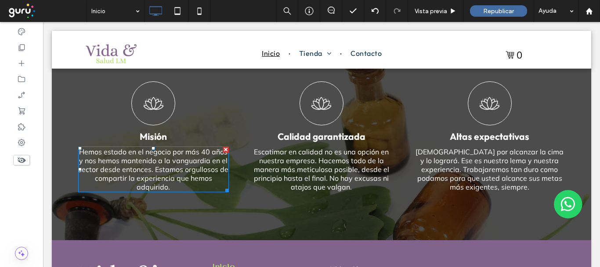
click at [179, 154] on font "Hemos estado en el negocio por más 40 años y nos hemos mantenido a la vanguardi…" at bounding box center [153, 169] width 150 height 44
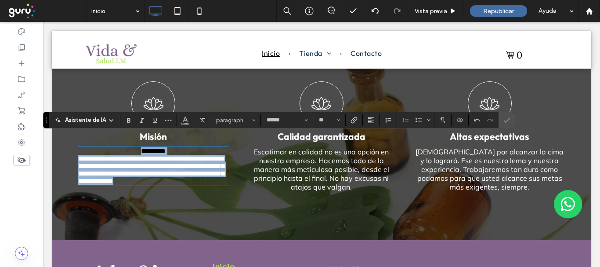
drag, startPoint x: 190, startPoint y: 186, endPoint x: 110, endPoint y: 147, distance: 89.4
click at [68, 125] on div "**********" at bounding box center [321, 136] width 539 height 208
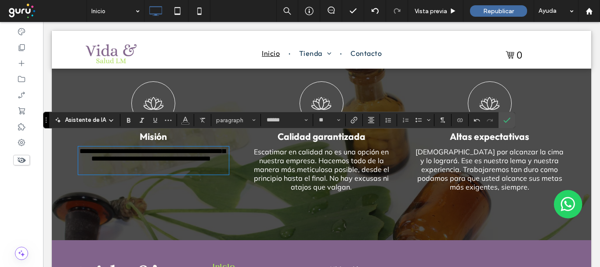
drag, startPoint x: 193, startPoint y: 159, endPoint x: 74, endPoint y: 128, distance: 123.1
click at [74, 128] on div "**********" at bounding box center [153, 136] width 168 height 119
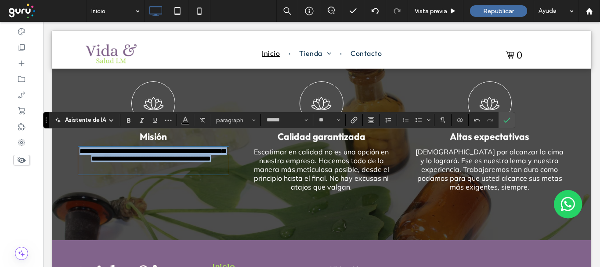
drag, startPoint x: 78, startPoint y: 139, endPoint x: 159, endPoint y: 132, distance: 80.7
click at [201, 166] on div "**********" at bounding box center [153, 136] width 168 height 119
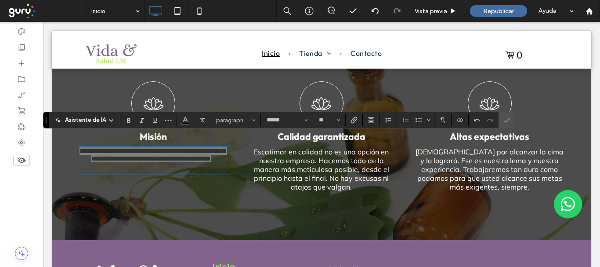
click at [112, 118] on icon at bounding box center [111, 120] width 7 height 7
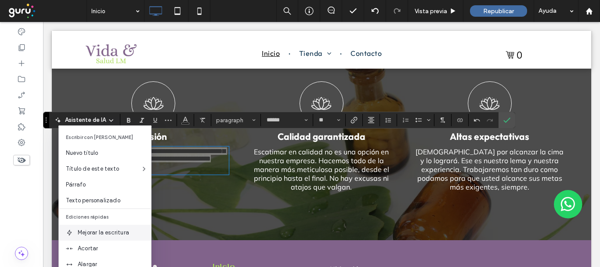
click at [94, 233] on span "Mejorar la escritura" at bounding box center [114, 232] width 73 height 9
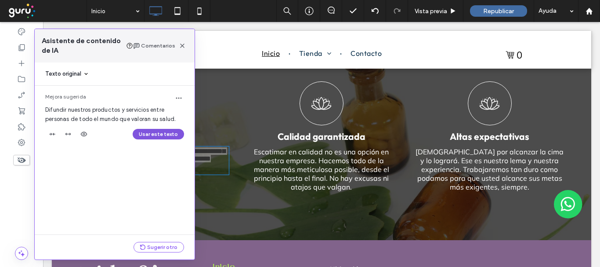
click at [158, 133] on button "Usar este texto" at bounding box center [158, 134] width 51 height 11
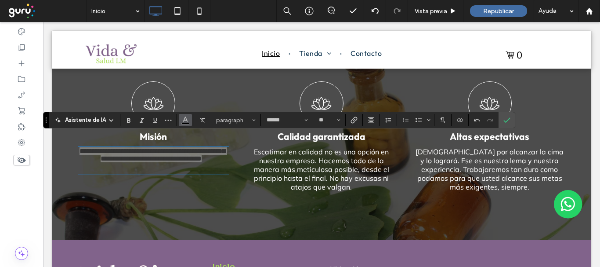
click at [185, 119] on icon "Color" at bounding box center [185, 119] width 7 height 7
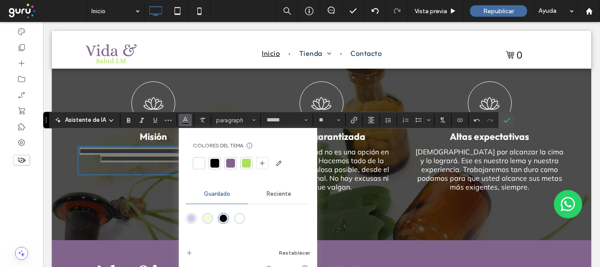
click at [199, 162] on div at bounding box center [199, 163] width 9 height 9
click at [507, 118] on icon "Confirmar" at bounding box center [506, 119] width 7 height 7
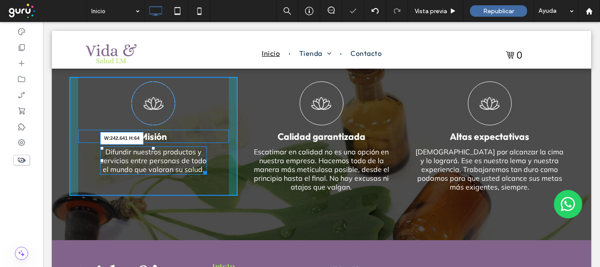
drag, startPoint x: 219, startPoint y: 159, endPoint x: 223, endPoint y: 167, distance: 9.1
click at [200, 168] on div at bounding box center [203, 171] width 7 height 7
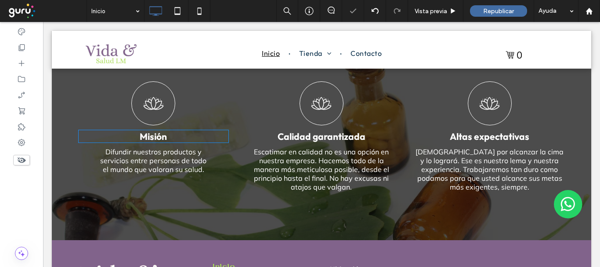
click at [151, 130] on strong "Misión" at bounding box center [153, 135] width 27 height 11
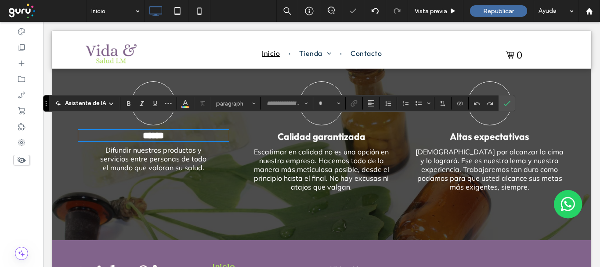
type input "******"
type input "**"
drag, startPoint x: 175, startPoint y: 125, endPoint x: 128, endPoint y: 123, distance: 47.0
click at [128, 130] on h3 "******" at bounding box center [153, 135] width 151 height 10
click at [179, 104] on button "Color" at bounding box center [185, 103] width 13 height 12
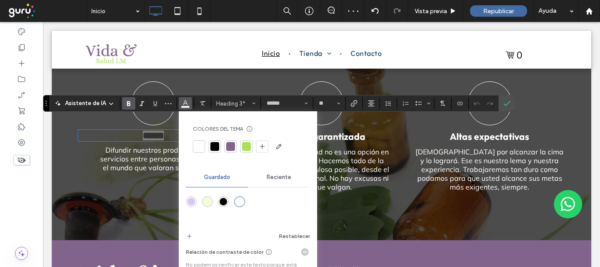
click at [248, 145] on div at bounding box center [246, 146] width 9 height 9
click at [330, 103] on input "**" at bounding box center [326, 103] width 17 height 7
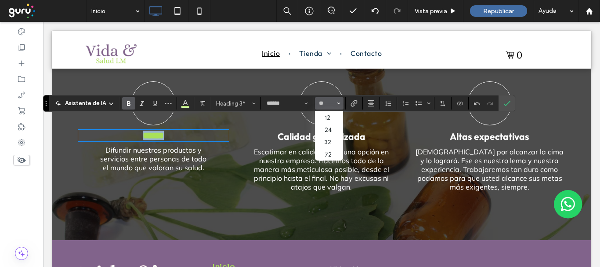
type input "**"
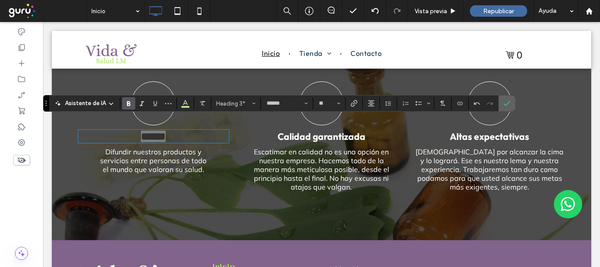
click at [506, 101] on icon "Confirmar" at bounding box center [506, 103] width 7 height 7
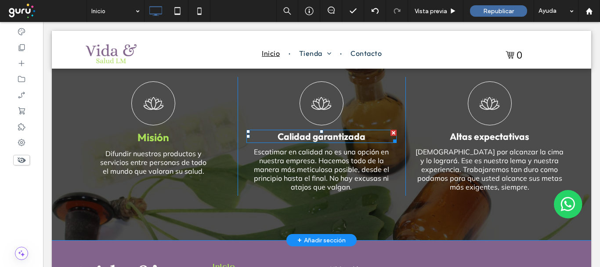
click at [298, 130] on font "Calidad garantizada" at bounding box center [322, 135] width 88 height 11
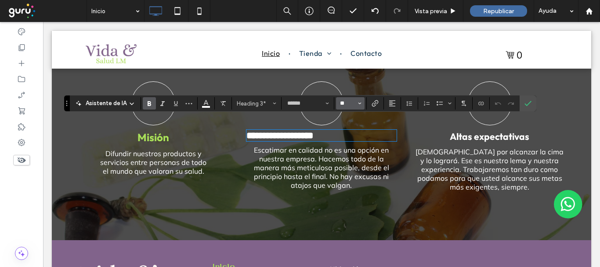
click at [341, 104] on input "**" at bounding box center [347, 103] width 17 height 7
type input "**"
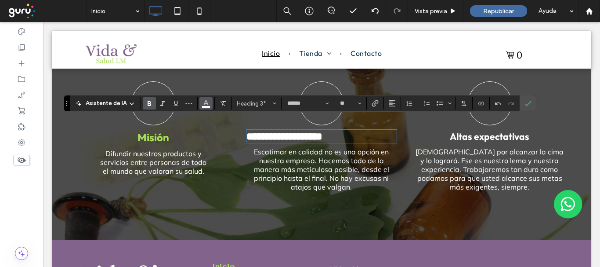
click at [201, 103] on button "Color" at bounding box center [205, 103] width 13 height 12
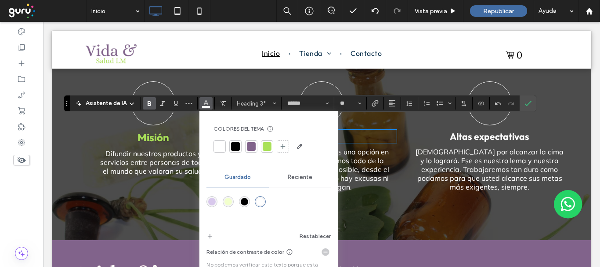
click at [268, 141] on div at bounding box center [267, 146] width 12 height 12
click at [349, 130] on h3 "**********" at bounding box center [321, 135] width 151 height 11
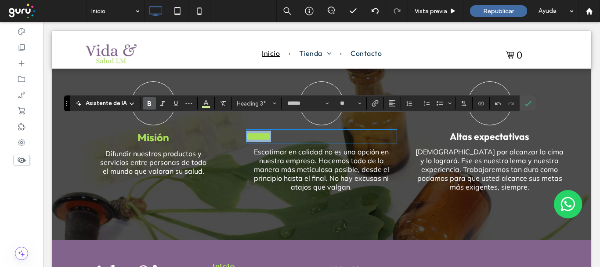
drag, startPoint x: 298, startPoint y: 122, endPoint x: 304, endPoint y: 115, distance: 9.7
click at [224, 122] on div "Misión Difundir nuestros productos y servicios entre personas de todo el mundo …" at bounding box center [321, 136] width 504 height 119
click at [392, 101] on icon "Alineación" at bounding box center [392, 103] width 7 height 7
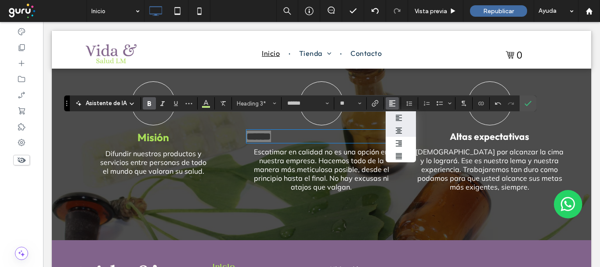
click at [398, 130] on icon "ui.textEditor.alignment.center" at bounding box center [398, 130] width 7 height 7
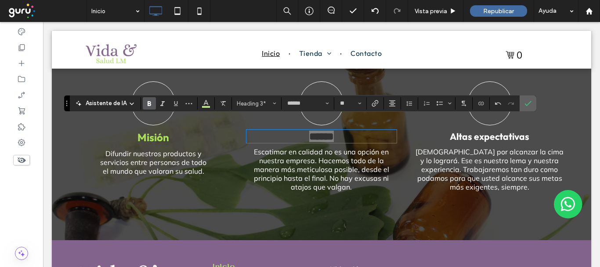
click at [520, 103] on section at bounding box center [528, 103] width 17 height 16
drag, startPoint x: 532, startPoint y: 98, endPoint x: 431, endPoint y: 101, distance: 101.1
click at [532, 98] on label "Confirmar" at bounding box center [527, 103] width 13 height 16
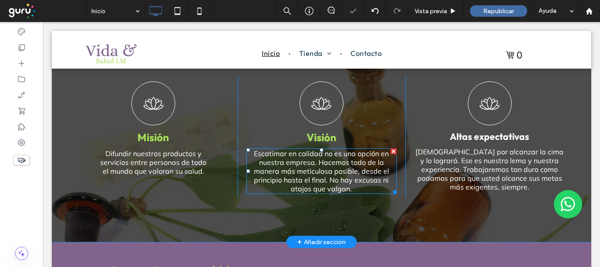
click at [373, 156] on font "Escatimar en calidad no es una opción en nuestra empresa. Hacemos todo de la ma…" at bounding box center [321, 171] width 135 height 44
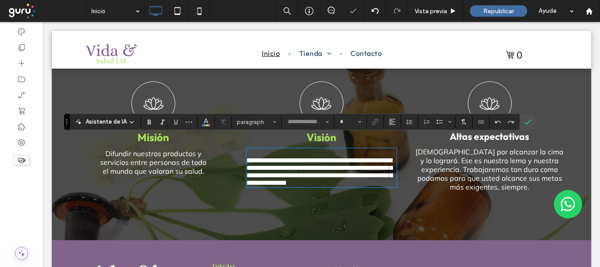
type input "******"
type input "**"
click at [246, 157] on span "**********" at bounding box center [319, 171] width 146 height 29
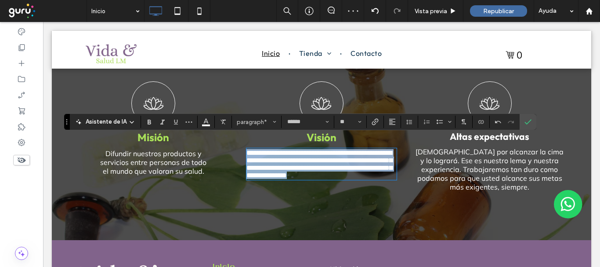
drag, startPoint x: 306, startPoint y: 179, endPoint x: 238, endPoint y: 133, distance: 82.0
click at [238, 133] on div "**********" at bounding box center [322, 136] width 168 height 119
click at [342, 179] on p "**********" at bounding box center [321, 164] width 151 height 30
drag, startPoint x: 239, startPoint y: 152, endPoint x: 222, endPoint y: 140, distance: 20.5
click at [222, 140] on div "**********" at bounding box center [321, 136] width 504 height 119
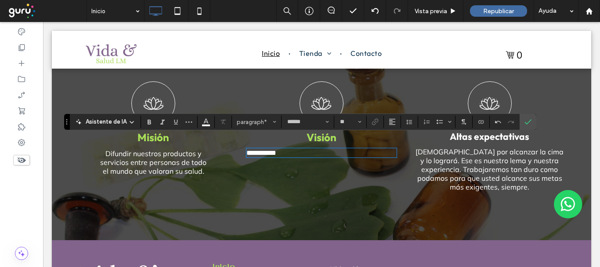
click at [275, 149] on span "**********" at bounding box center [261, 152] width 30 height 7
click at [273, 149] on span "**********" at bounding box center [261, 152] width 30 height 7
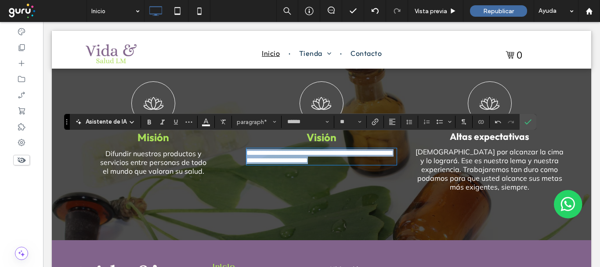
drag, startPoint x: 375, startPoint y: 151, endPoint x: 162, endPoint y: 121, distance: 215.5
click at [162, 121] on div "**********" at bounding box center [321, 136] width 504 height 119
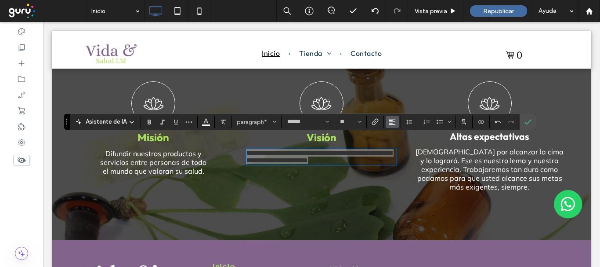
click at [395, 122] on button "Alineación" at bounding box center [392, 122] width 13 height 12
drag, startPoint x: 406, startPoint y: 148, endPoint x: 363, endPoint y: 125, distance: 48.5
click at [406, 148] on label "ui.textEditor.alignment.center" at bounding box center [401, 148] width 31 height 13
click at [531, 122] on label "Confirmar" at bounding box center [527, 122] width 13 height 16
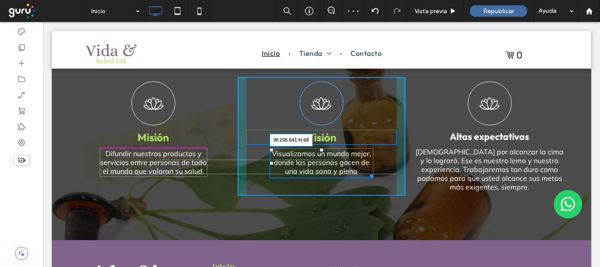
drag, startPoint x: 384, startPoint y: 153, endPoint x: 393, endPoint y: 174, distance: 22.0
click at [363, 152] on div "Visualizamos un mundo mejor, donde las personas gocen de una vida sana y plena …" at bounding box center [322, 163] width 104 height 30
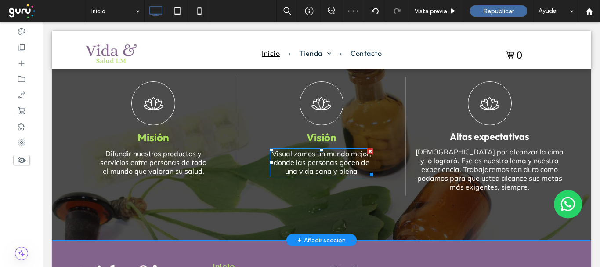
click at [350, 159] on span "Visualizamos un mundo mejor, donde las personas gocen de una vida sana y plena" at bounding box center [321, 162] width 99 height 26
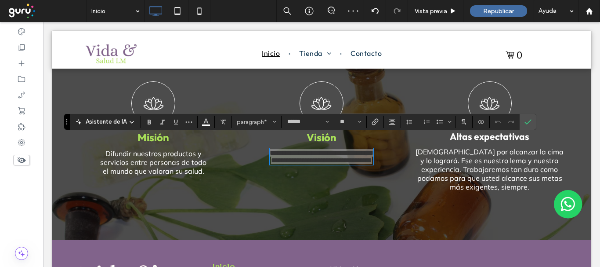
click at [108, 123] on span "Asistente de IA" at bounding box center [106, 121] width 41 height 9
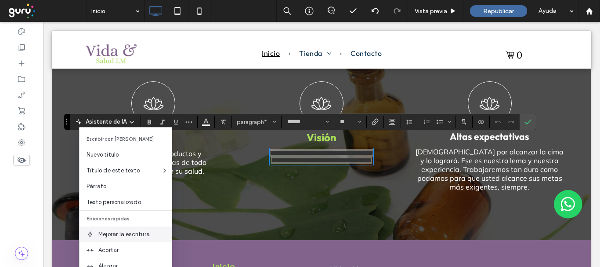
click at [127, 230] on span "Mejorar la escritura" at bounding box center [134, 234] width 73 height 9
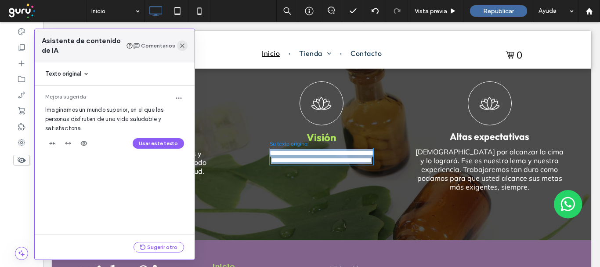
click at [186, 46] on span "button" at bounding box center [182, 45] width 11 height 11
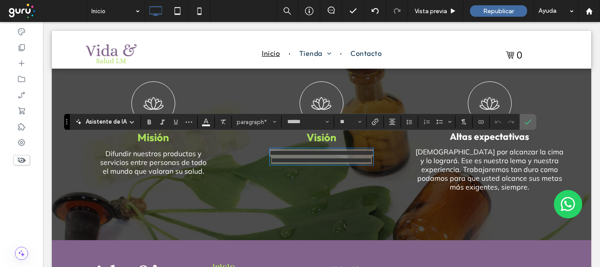
drag, startPoint x: 527, startPoint y: 118, endPoint x: 542, endPoint y: 114, distance: 15.1
click at [527, 118] on icon "Confirmar" at bounding box center [528, 121] width 7 height 7
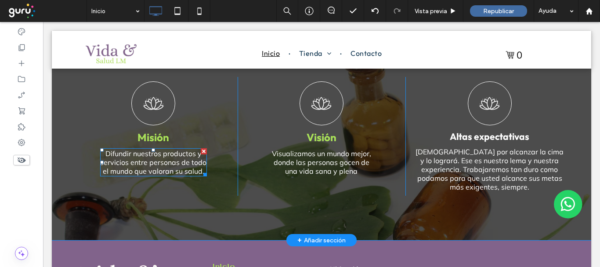
click at [132, 149] on span "Difundir nuestros productos y servicios entre personas de todo el mundo que val…" at bounding box center [153, 162] width 106 height 26
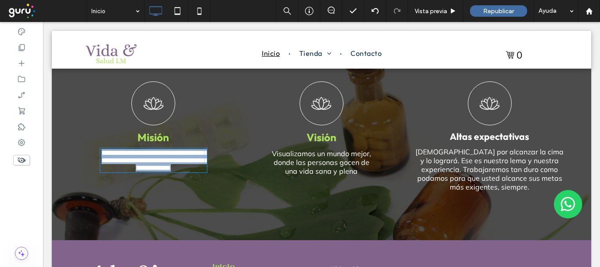
click at [129, 149] on span "**********" at bounding box center [154, 160] width 106 height 22
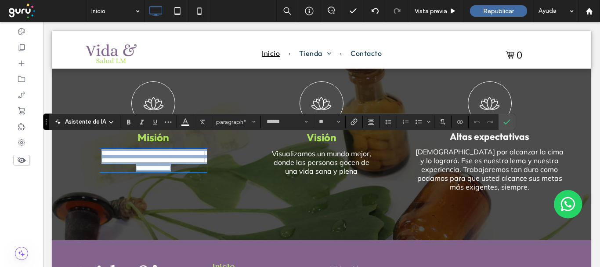
click at [130, 149] on span "**********" at bounding box center [154, 160] width 106 height 22
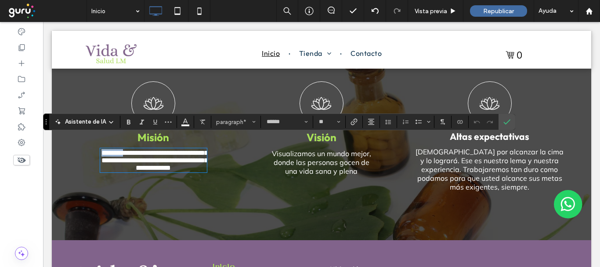
drag, startPoint x: 129, startPoint y: 140, endPoint x: 110, endPoint y: 142, distance: 19.0
click at [104, 149] on span "**********" at bounding box center [154, 160] width 106 height 22
drag, startPoint x: 506, startPoint y: 122, endPoint x: 552, endPoint y: 104, distance: 49.0
click at [506, 122] on icon "Confirmar" at bounding box center [506, 121] width 7 height 7
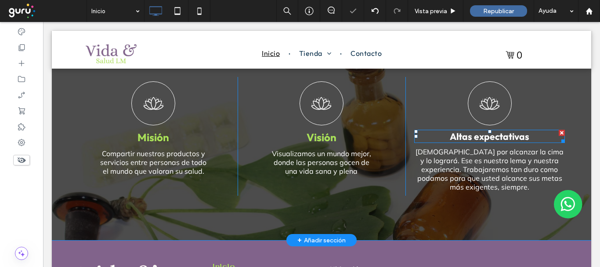
click at [457, 130] on span "Altas expectativas" at bounding box center [490, 135] width 80 height 11
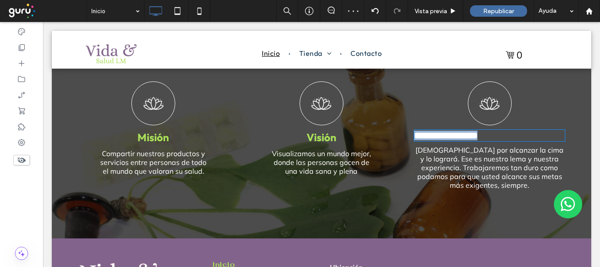
type input "******"
type input "**"
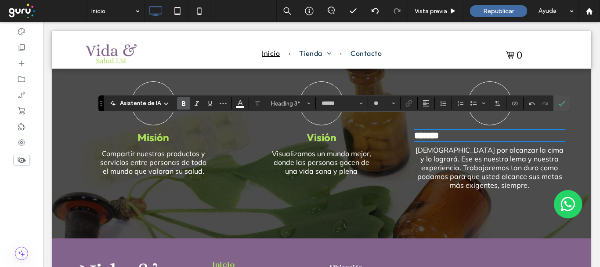
click at [414, 130] on h3 "*******" at bounding box center [489, 135] width 151 height 10
click at [427, 103] on use "Alineación" at bounding box center [426, 103] width 6 height 6
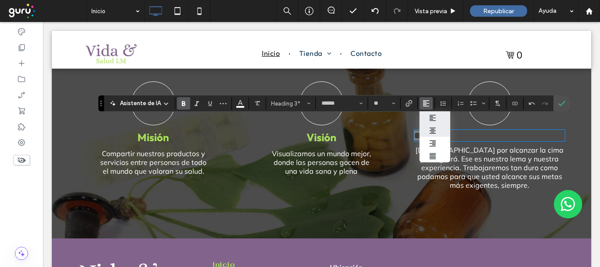
drag, startPoint x: 434, startPoint y: 127, endPoint x: 326, endPoint y: 65, distance: 124.7
click at [434, 127] on icon "ui.textEditor.alignment.center" at bounding box center [432, 130] width 7 height 7
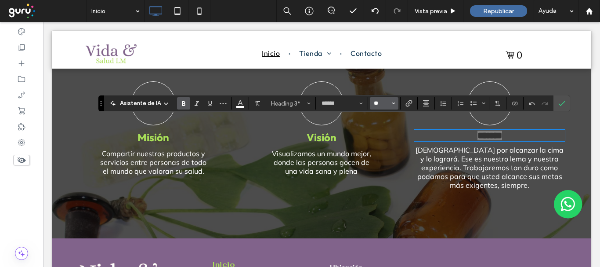
click at [382, 102] on input "**" at bounding box center [381, 103] width 17 height 7
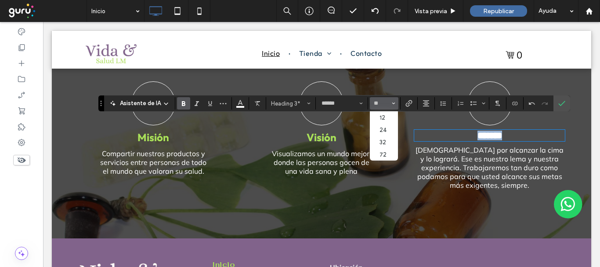
type input "**"
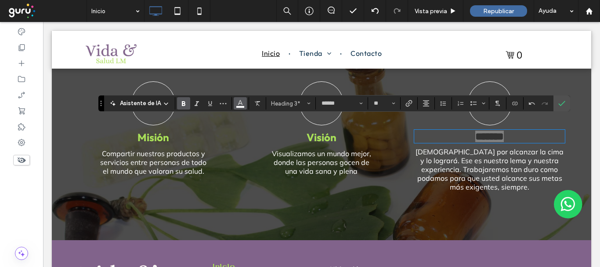
click at [240, 105] on icon "Color" at bounding box center [240, 102] width 7 height 7
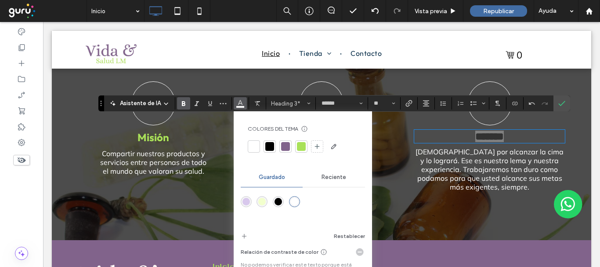
click at [306, 150] on div at bounding box center [301, 146] width 12 height 12
click at [560, 105] on icon "Confirmar" at bounding box center [561, 103] width 7 height 7
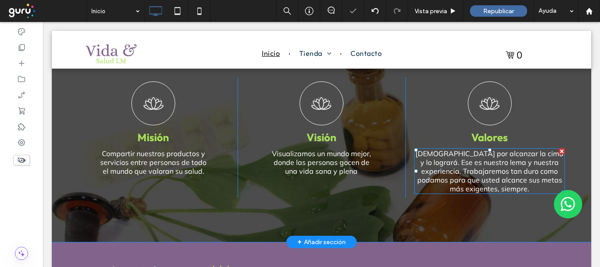
click at [516, 158] on font "Esfuércese por alcanzar la cima y lo logrará. Ese es nuestro lema y nuestra exp…" at bounding box center [490, 171] width 148 height 44
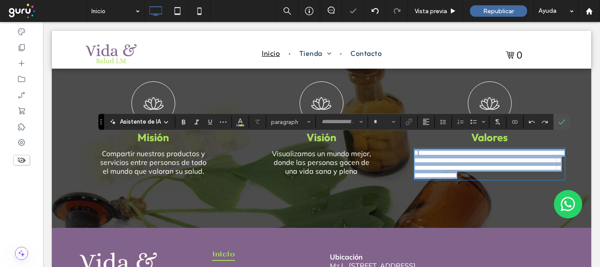
type input "******"
type input "**"
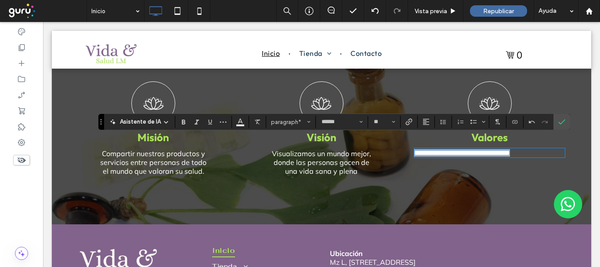
drag, startPoint x: 521, startPoint y: 143, endPoint x: 395, endPoint y: 141, distance: 125.7
click at [395, 141] on div "**********" at bounding box center [321, 128] width 504 height 103
click at [430, 121] on button "Alineación" at bounding box center [426, 122] width 13 height 12
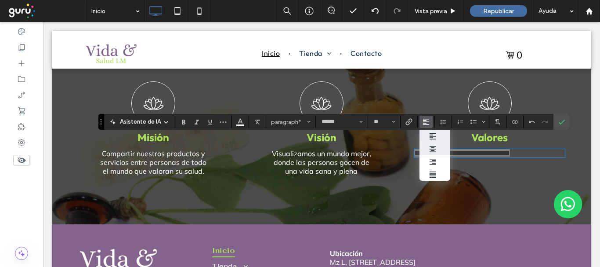
drag, startPoint x: 432, startPoint y: 148, endPoint x: 546, endPoint y: 117, distance: 118.0
click at [432, 148] on icon "ui.textEditor.alignment.center" at bounding box center [432, 148] width 7 height 7
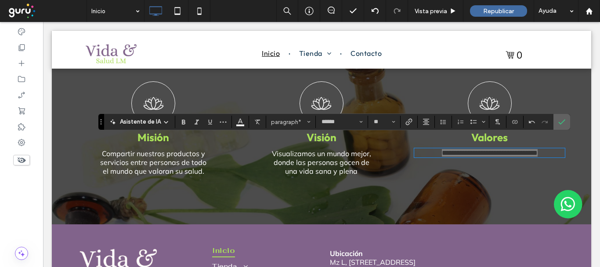
click at [568, 120] on div at bounding box center [561, 122] width 13 height 16
click at [562, 121] on use "Confirmar" at bounding box center [561, 121] width 7 height 5
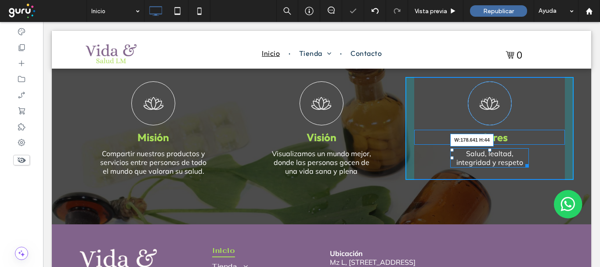
drag, startPoint x: 546, startPoint y: 146, endPoint x: 512, endPoint y: 145, distance: 33.8
click at [512, 148] on div "Salud, lealtad, integridad y respeto W:178.641 H:44" at bounding box center [489, 157] width 79 height 19
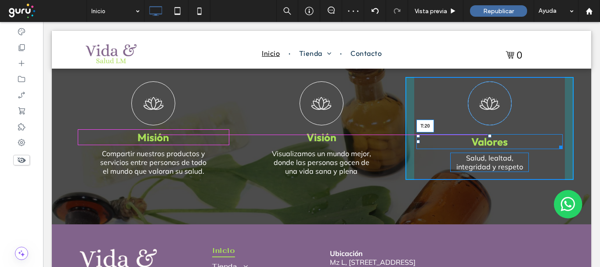
drag, startPoint x: 479, startPoint y: 119, endPoint x: 479, endPoint y: 124, distance: 5.3
click at [488, 134] on div at bounding box center [490, 136] width 4 height 4
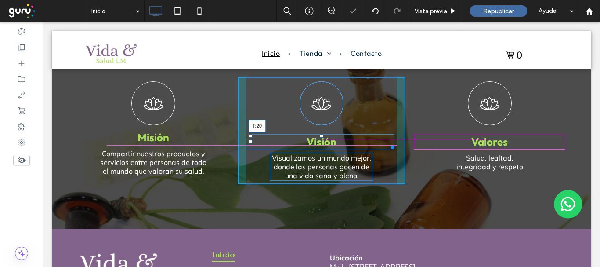
drag, startPoint x: 315, startPoint y: 120, endPoint x: 358, endPoint y: 146, distance: 50.0
click at [320, 134] on div at bounding box center [322, 136] width 4 height 4
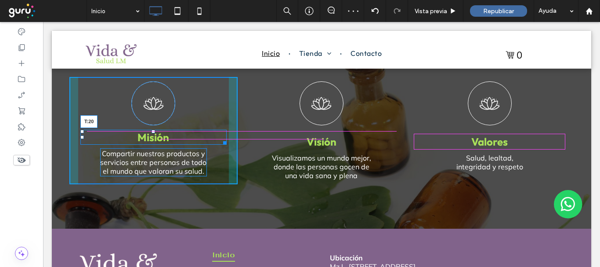
click at [152, 130] on div at bounding box center [154, 132] width 4 height 4
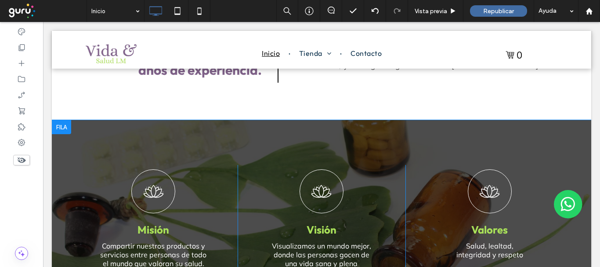
scroll to position [834, 0]
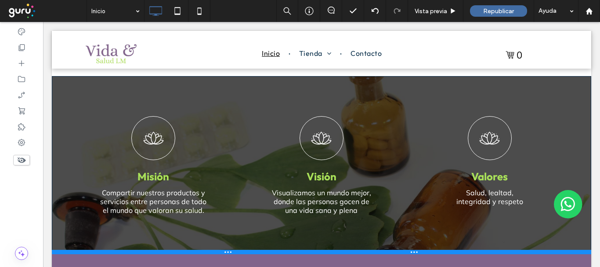
drag, startPoint x: 241, startPoint y: 260, endPoint x: 245, endPoint y: 242, distance: 18.4
click at [245, 250] on div at bounding box center [321, 252] width 539 height 4
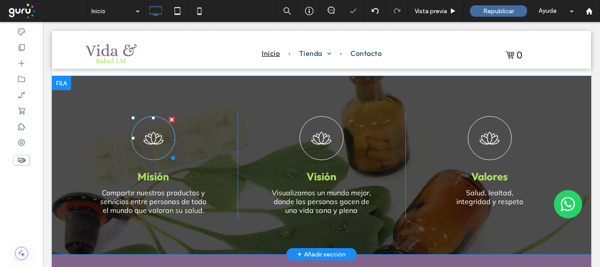
click at [154, 141] on icon at bounding box center [154, 137] width 22 height 43
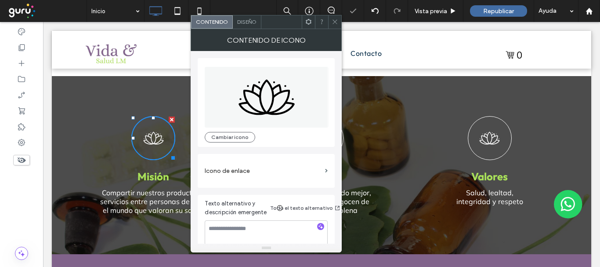
click at [244, 26] on div "Diseño" at bounding box center [247, 21] width 29 height 13
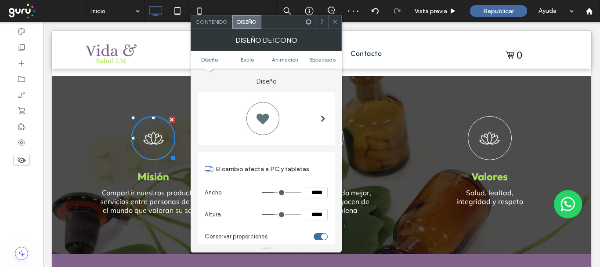
scroll to position [132, 0]
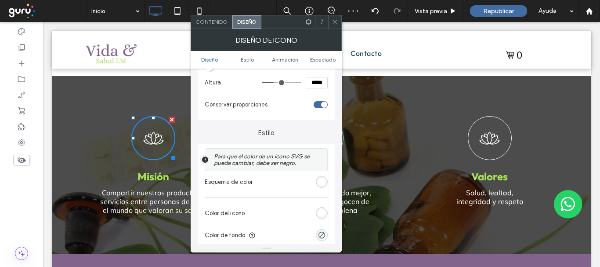
click at [321, 217] on div "rgb(255, 255, 255)" at bounding box center [322, 213] width 12 height 12
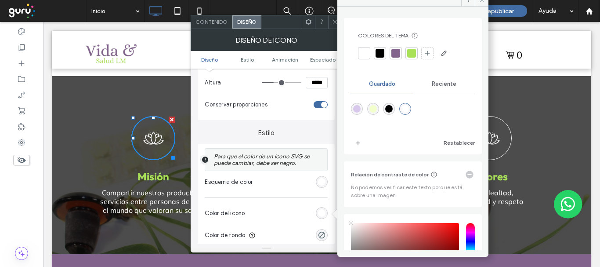
click at [396, 54] on div at bounding box center [395, 53] width 9 height 9
click at [396, 54] on div at bounding box center [396, 53] width 10 height 10
click at [367, 52] on div at bounding box center [364, 53] width 9 height 9
click at [321, 235] on div "rgba(0, 0, 0, 0)" at bounding box center [321, 234] width 7 height 7
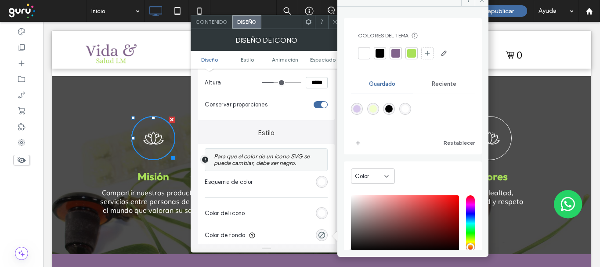
click at [395, 56] on div at bounding box center [395, 53] width 9 height 9
click at [336, 25] on span at bounding box center [335, 21] width 7 height 13
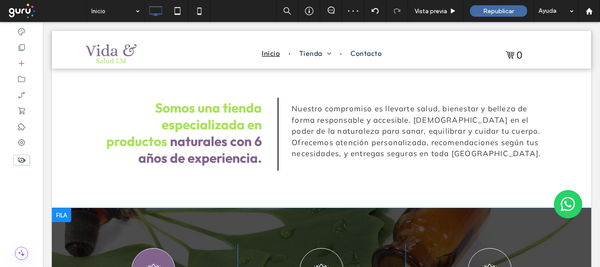
scroll to position [834, 0]
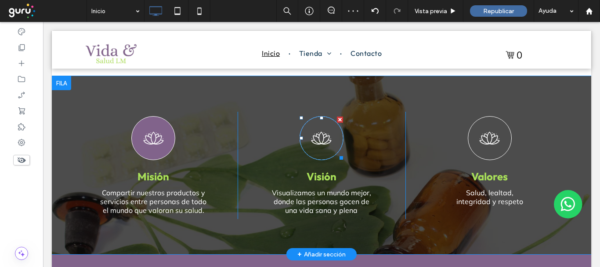
click at [324, 130] on icon at bounding box center [322, 137] width 22 height 43
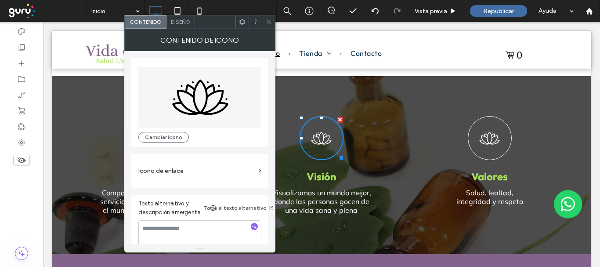
click at [175, 23] on span "Diseño" at bounding box center [180, 21] width 19 height 7
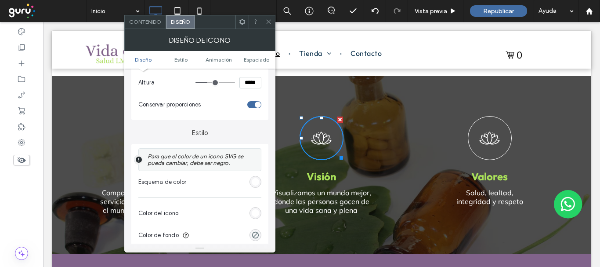
scroll to position [176, 0]
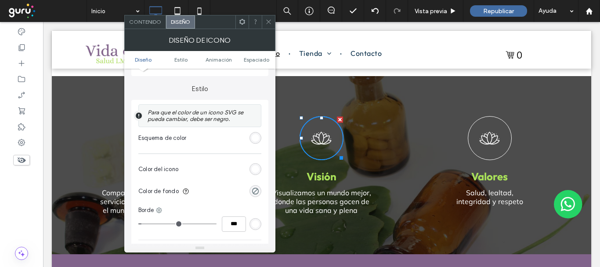
click at [253, 196] on div "rgba(0, 0, 0, 0)" at bounding box center [256, 191] width 12 height 12
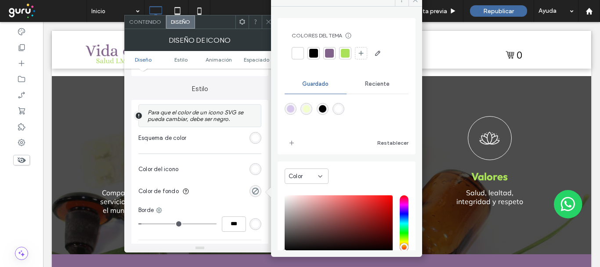
click at [333, 54] on div at bounding box center [329, 53] width 9 height 9
click at [252, 171] on div "rgb(255, 255, 255)" at bounding box center [255, 168] width 7 height 7
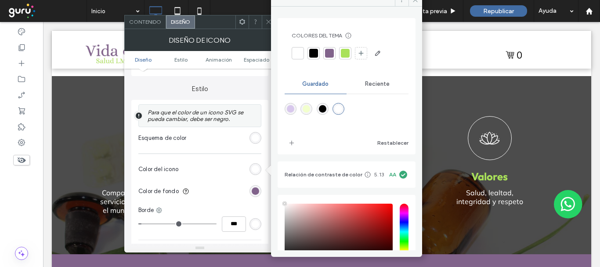
click at [343, 54] on div at bounding box center [345, 53] width 9 height 9
click at [269, 24] on icon at bounding box center [268, 21] width 7 height 7
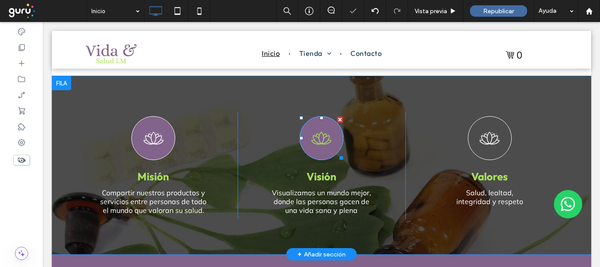
click at [311, 128] on icon at bounding box center [322, 137] width 22 height 43
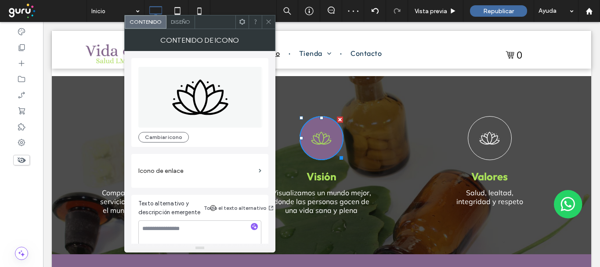
click at [184, 21] on span "Diseño" at bounding box center [180, 21] width 19 height 7
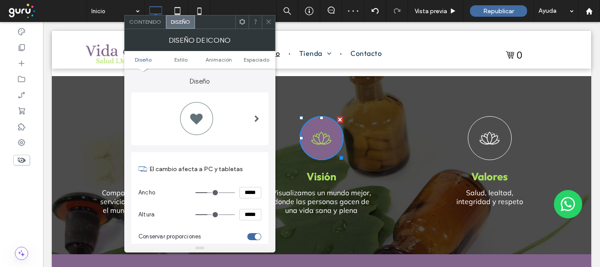
scroll to position [132, 0]
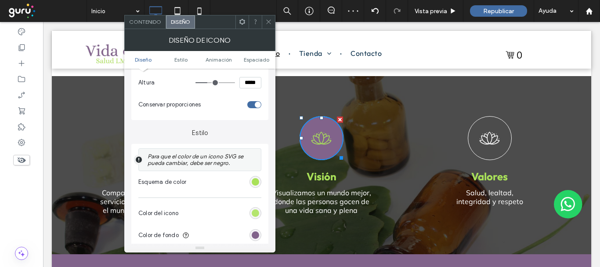
click at [253, 215] on div "rgb(169, 225, 89)" at bounding box center [255, 212] width 7 height 7
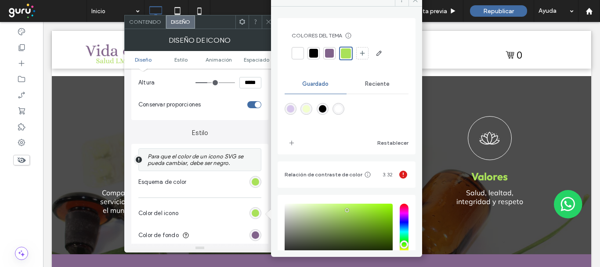
click at [297, 50] on div at bounding box center [297, 53] width 9 height 9
click at [148, 22] on span "Contenido" at bounding box center [145, 21] width 32 height 7
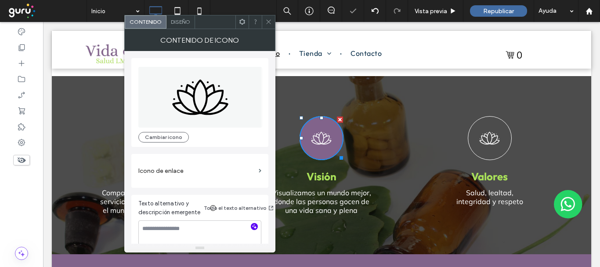
click at [256, 223] on icon "button" at bounding box center [254, 226] width 6 height 6
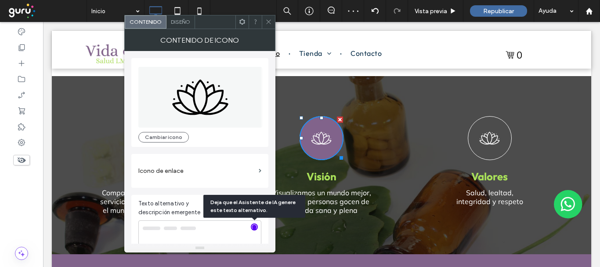
type textarea "**********"
click at [270, 25] on icon at bounding box center [268, 21] width 7 height 7
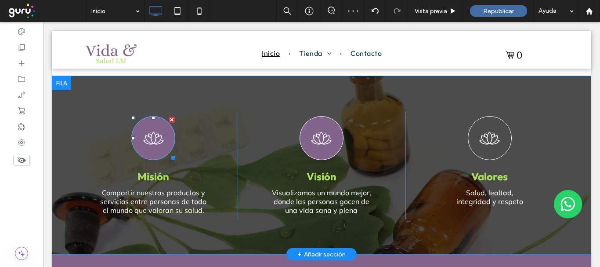
click at [147, 137] on icon at bounding box center [154, 137] width 22 height 43
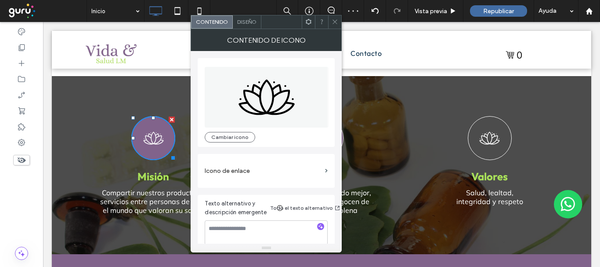
scroll to position [9, 0]
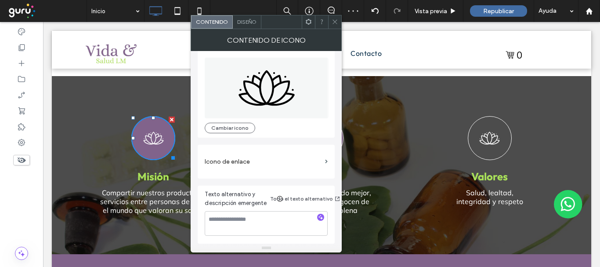
click at [322, 217] on use "button" at bounding box center [321, 216] width 5 height 5
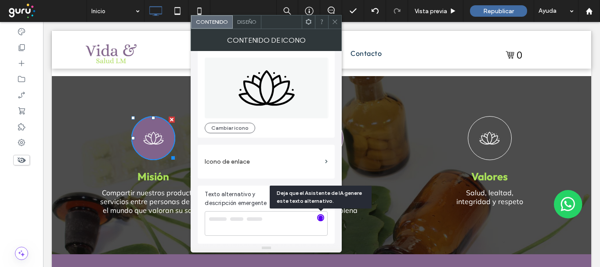
type textarea "**********"
click at [332, 26] on span at bounding box center [335, 21] width 7 height 13
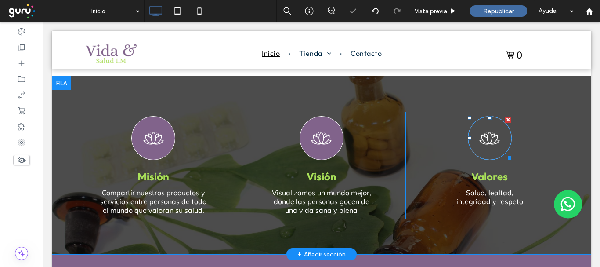
click at [482, 139] on icon at bounding box center [490, 137] width 22 height 43
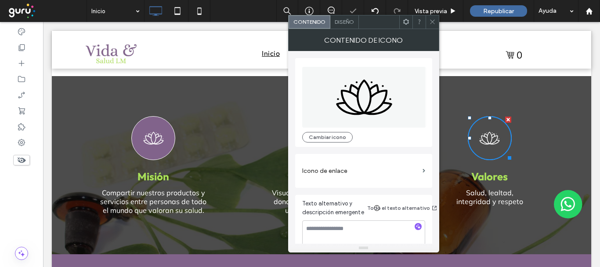
click at [343, 27] on div "Diseño" at bounding box center [344, 21] width 29 height 13
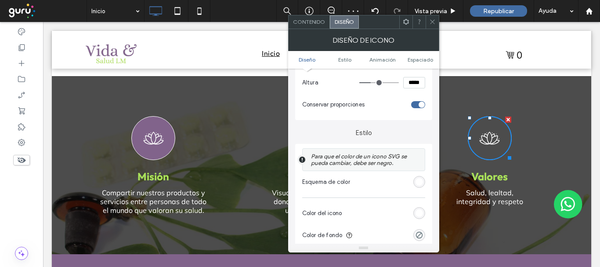
scroll to position [176, 0]
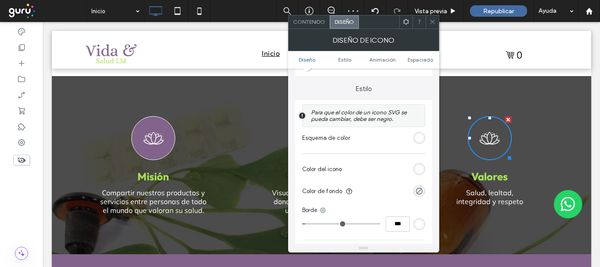
click at [424, 188] on div "rgba(0, 0, 0, 0)" at bounding box center [419, 191] width 12 height 12
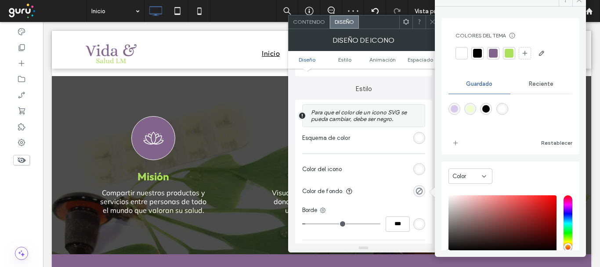
click at [490, 56] on div at bounding box center [493, 53] width 9 height 9
click at [312, 18] on div "Contenido" at bounding box center [309, 21] width 41 height 13
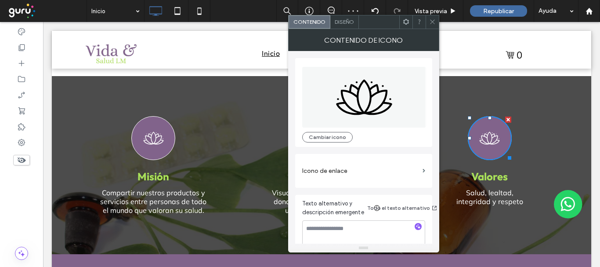
scroll to position [9, 0]
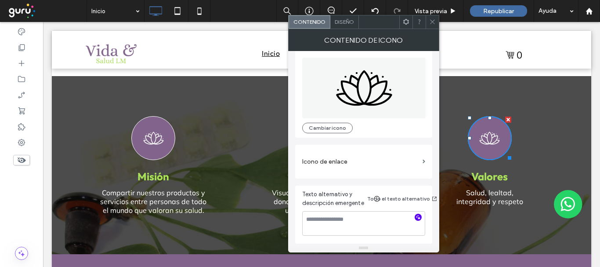
click at [420, 217] on icon "button" at bounding box center [418, 217] width 6 height 6
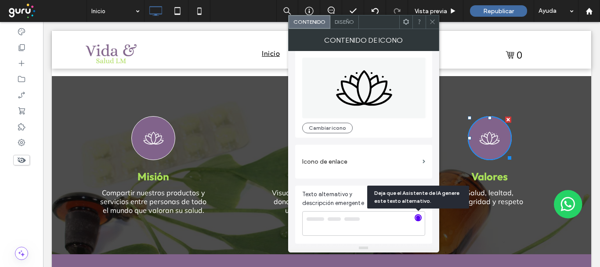
type textarea "**********"
click at [430, 22] on icon at bounding box center [432, 21] width 7 height 7
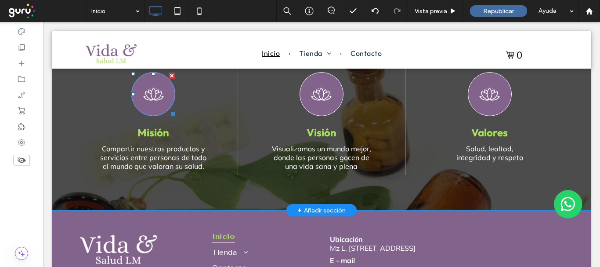
scroll to position [0, 0]
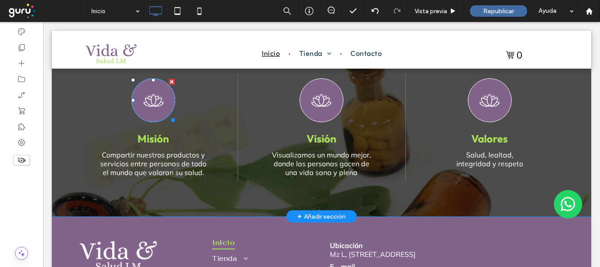
click at [158, 87] on icon "Flor de loto, delineada en negro, con puntos alrededor de los pétalos." at bounding box center [154, 100] width 22 height 43
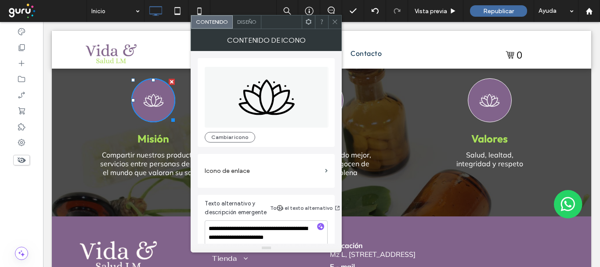
click at [246, 24] on span "Diseño" at bounding box center [246, 21] width 19 height 7
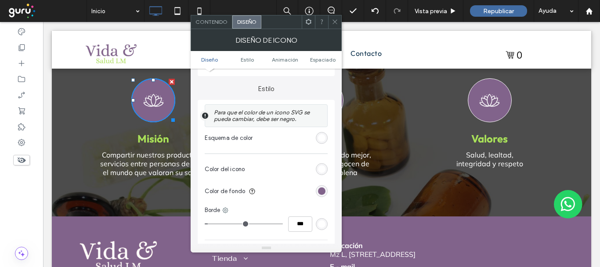
scroll to position [264, 0]
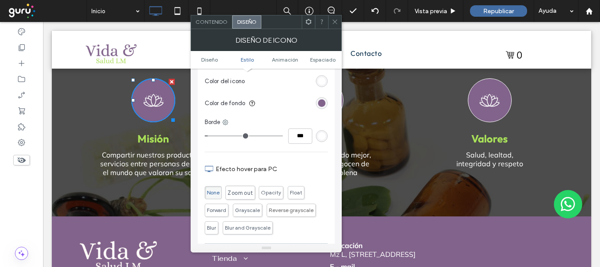
click at [241, 188] on span "Zoom out" at bounding box center [240, 192] width 30 height 14
click at [337, 19] on icon at bounding box center [335, 21] width 7 height 7
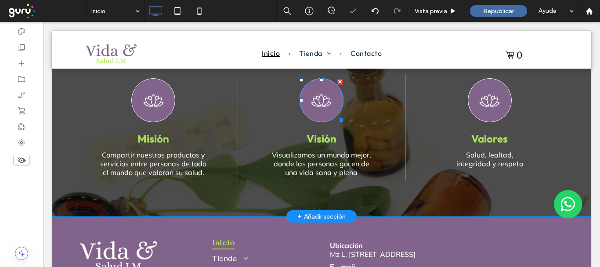
click at [311, 98] on icon "Contorno de flor de loto con puntos alrededor de los pétalos." at bounding box center [322, 100] width 22 height 43
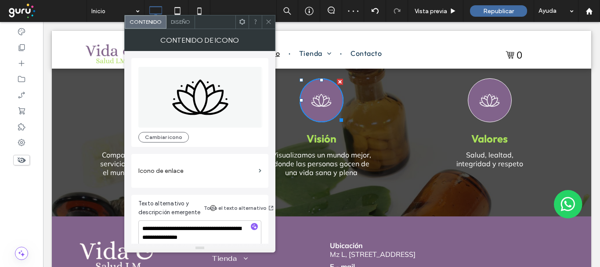
click at [180, 21] on span "Diseño" at bounding box center [180, 21] width 19 height 7
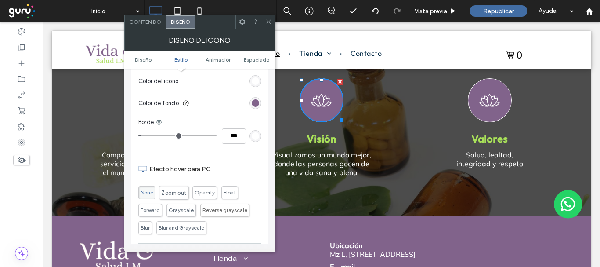
click at [173, 189] on span "Zoom out" at bounding box center [173, 192] width 25 height 7
click at [269, 22] on icon at bounding box center [268, 21] width 7 height 7
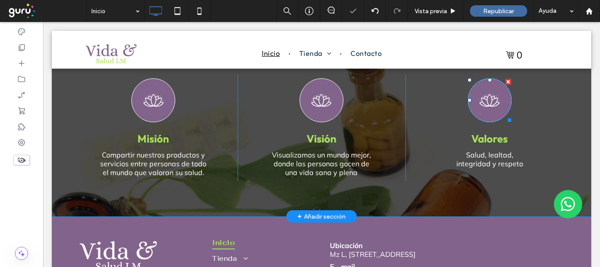
click at [482, 94] on icon at bounding box center [490, 100] width 20 height 13
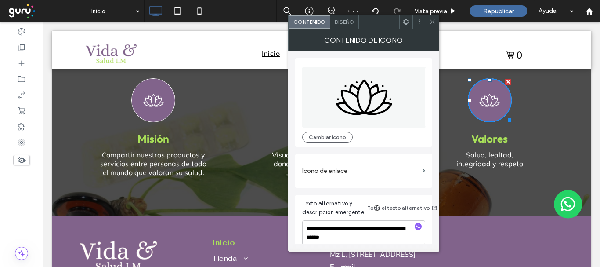
click at [342, 25] on div "Diseño" at bounding box center [344, 21] width 29 height 13
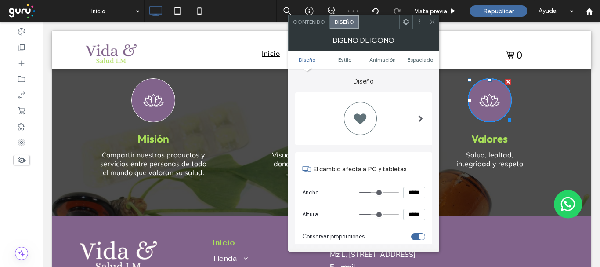
scroll to position [220, 0]
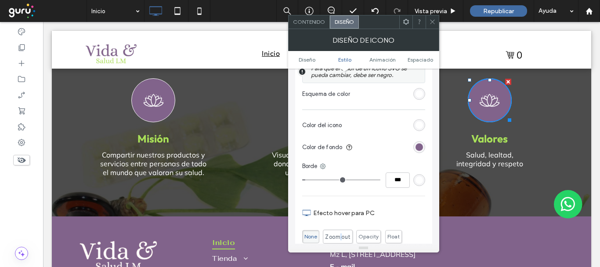
click at [340, 233] on span "Zoom out" at bounding box center [337, 236] width 25 height 7
drag, startPoint x: 432, startPoint y: 19, endPoint x: 398, endPoint y: 10, distance: 34.5
click at [432, 19] on icon at bounding box center [432, 21] width 7 height 7
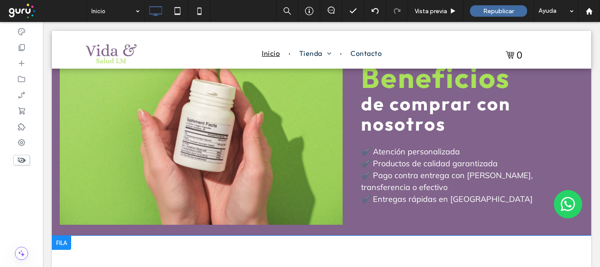
scroll to position [659, 0]
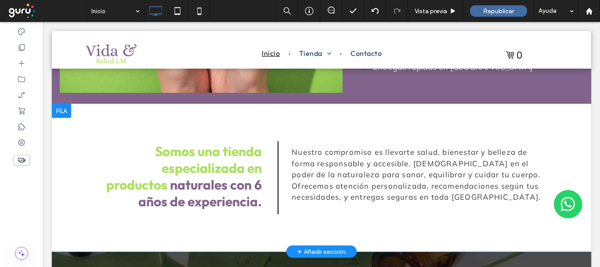
click at [64, 104] on div at bounding box center [61, 111] width 19 height 14
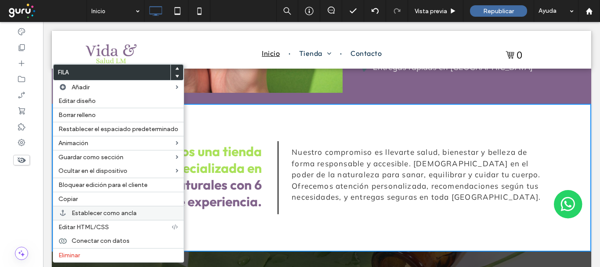
click at [112, 209] on div "Establecer como ancla" at bounding box center [118, 213] width 130 height 14
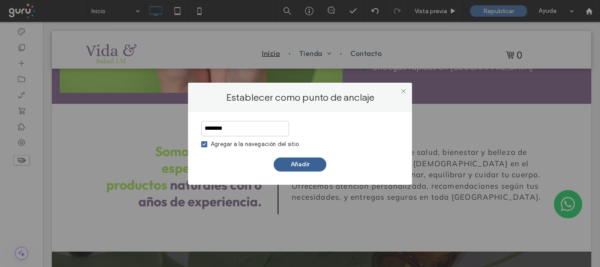
type input "********"
click at [303, 162] on button "Añadir" at bounding box center [300, 164] width 53 height 14
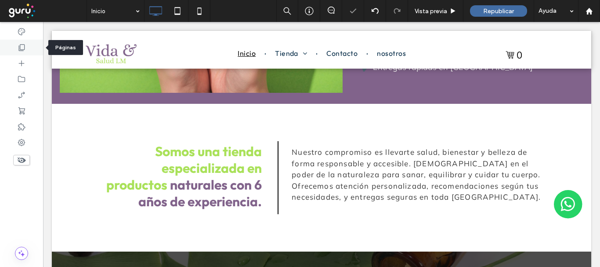
click at [21, 50] on icon at bounding box center [21, 47] width 9 height 9
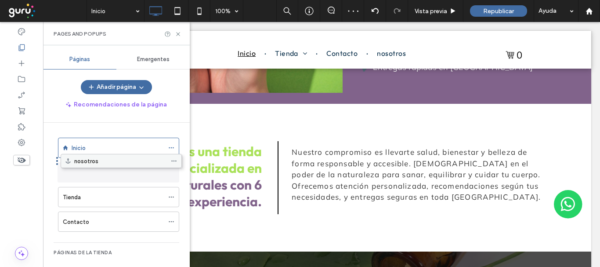
drag, startPoint x: 82, startPoint y: 222, endPoint x: 85, endPoint y: 164, distance: 58.1
click at [170, 169] on span at bounding box center [171, 172] width 6 height 13
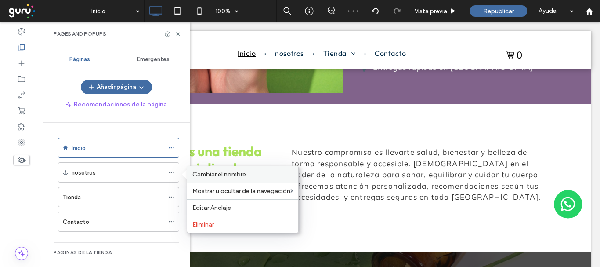
click at [209, 170] on span "Cambiar el nombre" at bounding box center [219, 173] width 54 height 7
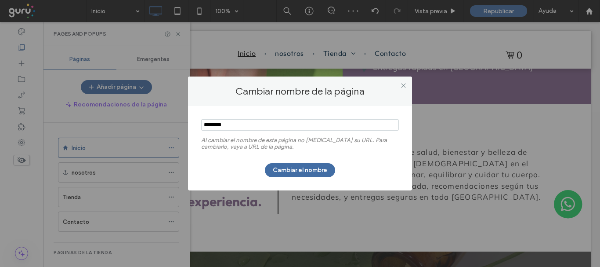
drag, startPoint x: 219, startPoint y: 125, endPoint x: 203, endPoint y: 114, distance: 18.6
click at [198, 124] on div "Al cambiar el nombre de esta página no cambia su URL. Para cambiarlo, vaya a UR…" at bounding box center [300, 148] width 224 height 84
type input "********"
click at [299, 170] on button "Cambiar el nombre" at bounding box center [300, 170] width 70 height 14
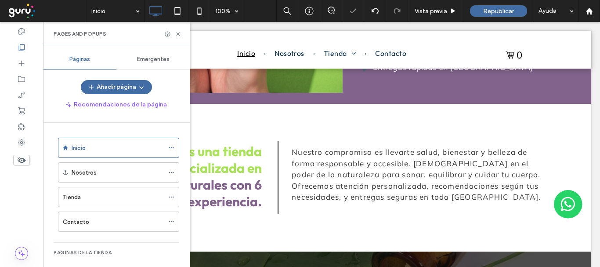
click at [177, 30] on div "Pages and Popups" at bounding box center [116, 33] width 147 height 23
click at [177, 34] on icon at bounding box center [178, 34] width 7 height 7
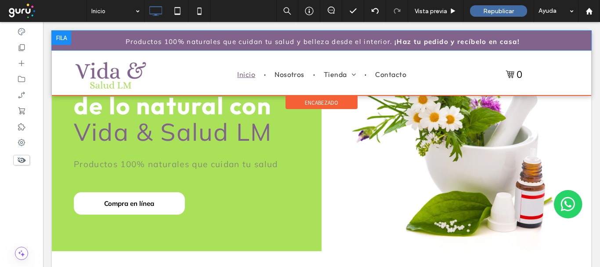
scroll to position [0, 0]
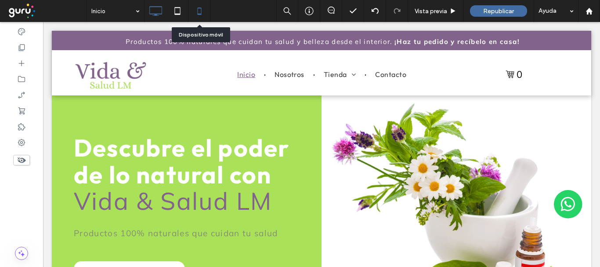
click at [201, 11] on icon at bounding box center [200, 11] width 18 height 18
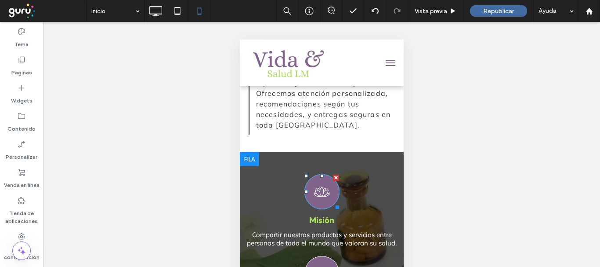
scroll to position [965, 0]
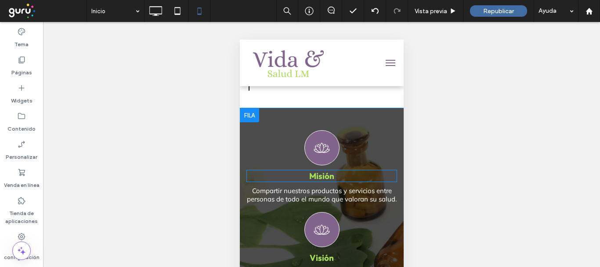
click at [325, 170] on strong "Misión" at bounding box center [321, 175] width 25 height 11
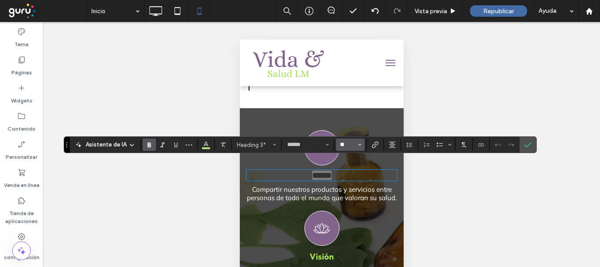
click at [344, 141] on input "**" at bounding box center [347, 144] width 17 height 7
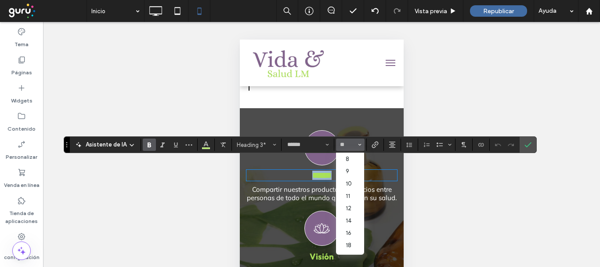
type input "**"
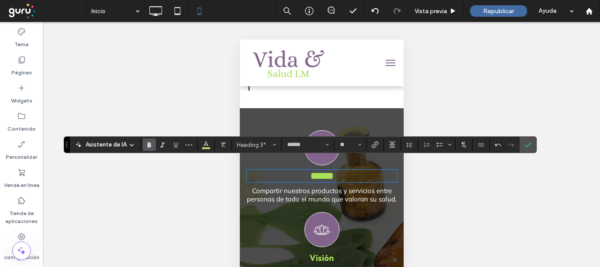
click at [323, 192] on span "Compartir nuestros productos y servicios entre personas de todo el mundo que va…" at bounding box center [321, 194] width 150 height 17
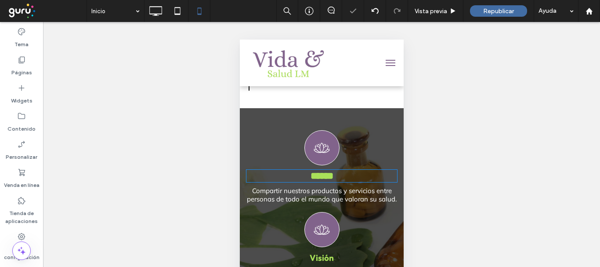
click at [323, 192] on span "Compartir nuestros productos y servicios entre personas de todo el mundo que va…" at bounding box center [321, 194] width 150 height 17
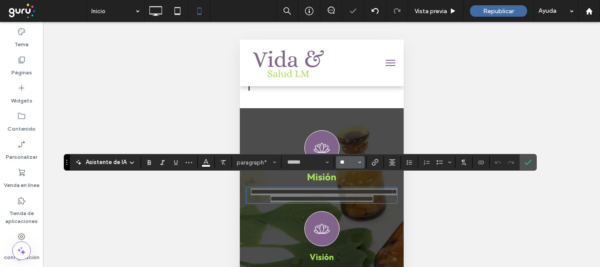
click at [349, 163] on input "**" at bounding box center [347, 162] width 17 height 7
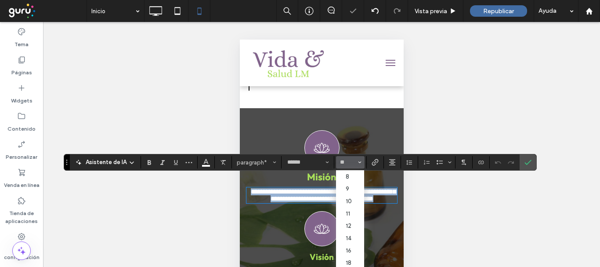
type input "**"
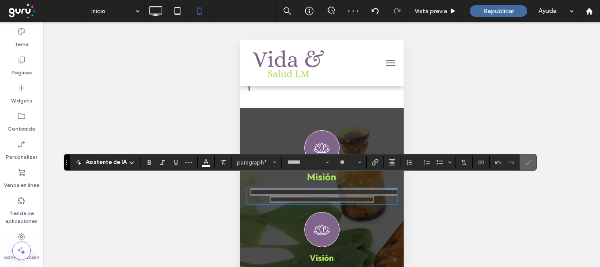
click at [528, 159] on icon "Confirmar" at bounding box center [528, 162] width 7 height 7
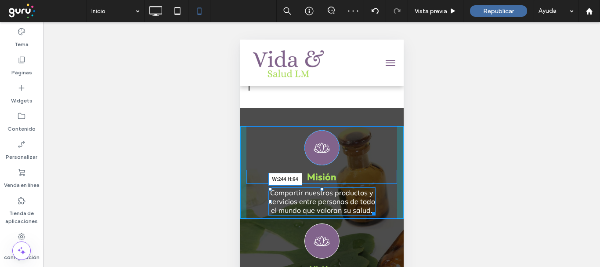
drag, startPoint x: 387, startPoint y: 204, endPoint x: 368, endPoint y: 202, distance: 18.5
click at [369, 209] on div at bounding box center [372, 212] width 7 height 7
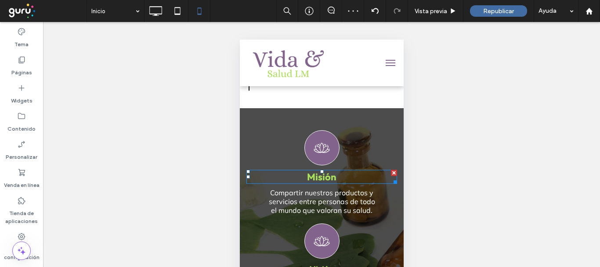
scroll to position [1009, 0]
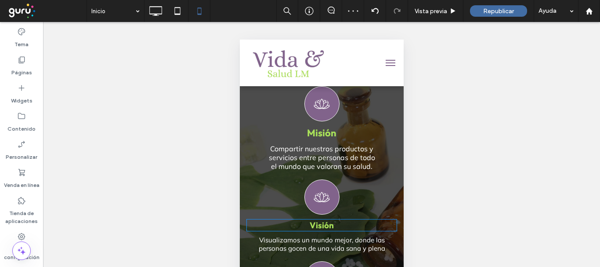
click at [329, 220] on strong "Visión" at bounding box center [321, 225] width 24 height 11
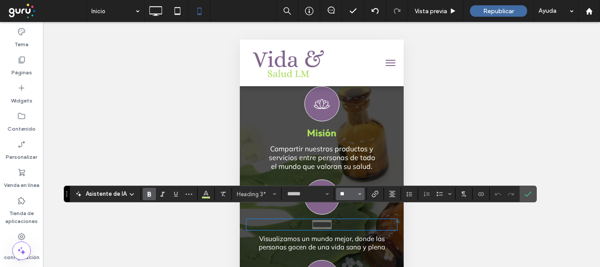
click at [351, 191] on input "**" at bounding box center [347, 193] width 17 height 7
type input "**"
drag, startPoint x: 531, startPoint y: 192, endPoint x: 472, endPoint y: 181, distance: 59.4
click at [531, 191] on label "Confirmar" at bounding box center [527, 194] width 13 height 16
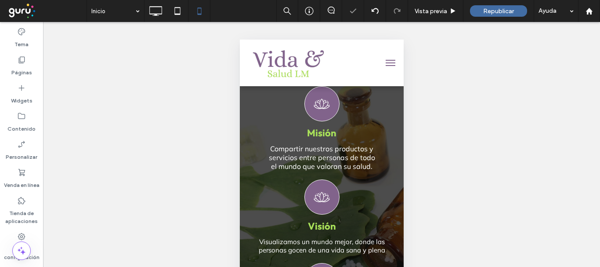
scroll to position [44, 0]
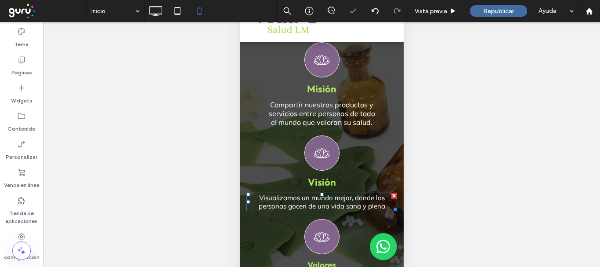
click at [361, 193] on span "Visualizamos un mundo mejor, donde las personas gocen de una vida sana y plena" at bounding box center [321, 201] width 127 height 17
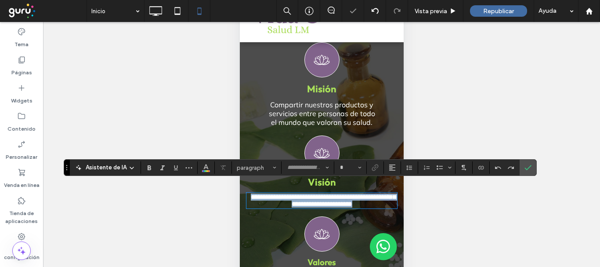
type input "******"
type input "**"
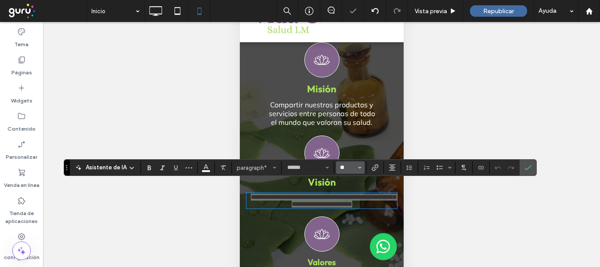
drag, startPoint x: 350, startPoint y: 164, endPoint x: 356, endPoint y: 165, distance: 6.2
click at [350, 164] on input "**" at bounding box center [347, 167] width 17 height 7
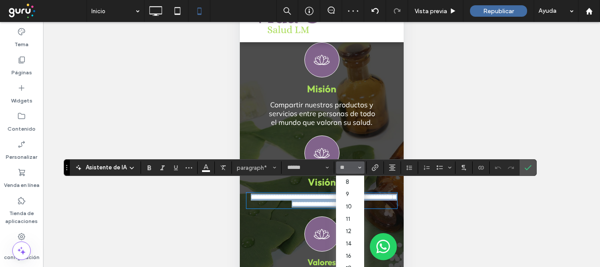
type input "**"
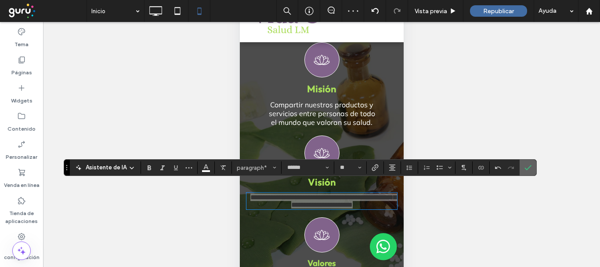
click at [526, 167] on icon "Confirmar" at bounding box center [528, 167] width 7 height 7
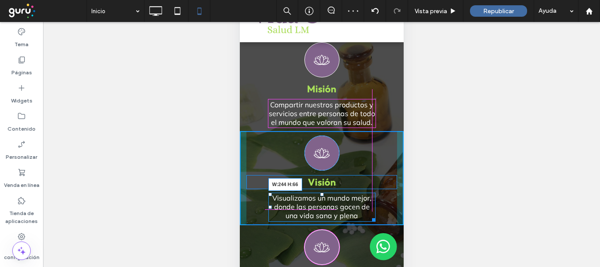
drag, startPoint x: 385, startPoint y: 201, endPoint x: 603, endPoint y: 188, distance: 218.8
click at [367, 199] on div "Visualizamos un mundo mejor, donde las personas gocen de una vida sana y plena …" at bounding box center [321, 206] width 107 height 29
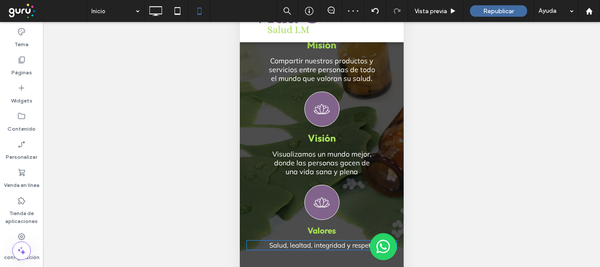
scroll to position [1141, 0]
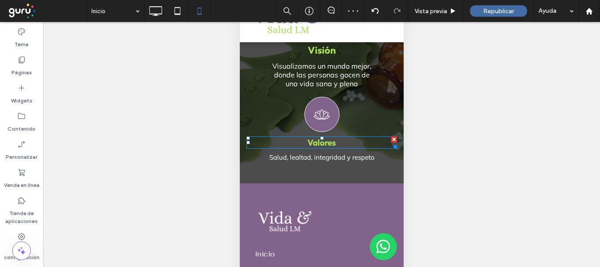
click at [321, 137] on strong "Valores" at bounding box center [321, 142] width 29 height 11
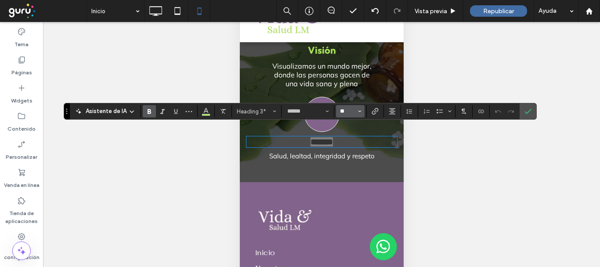
drag, startPoint x: 343, startPoint y: 113, endPoint x: 117, endPoint y: 106, distance: 225.9
click at [343, 113] on input "**" at bounding box center [347, 111] width 17 height 7
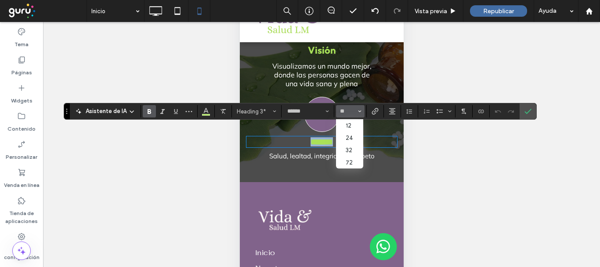
type input "**"
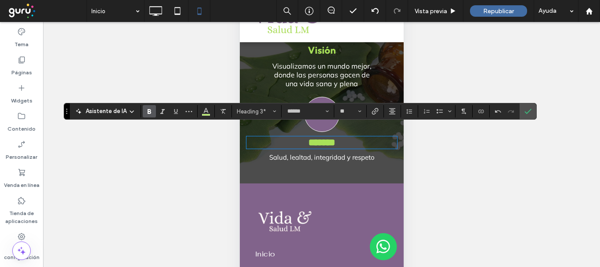
click at [340, 153] on span "Salud, lealtad, integridad y respeto" at bounding box center [321, 157] width 105 height 8
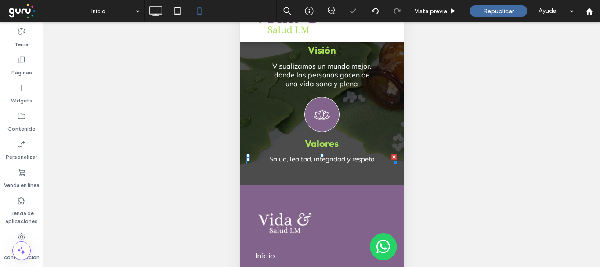
click at [340, 155] on span "Salud, lealtad, integridad y respeto" at bounding box center [321, 159] width 105 height 8
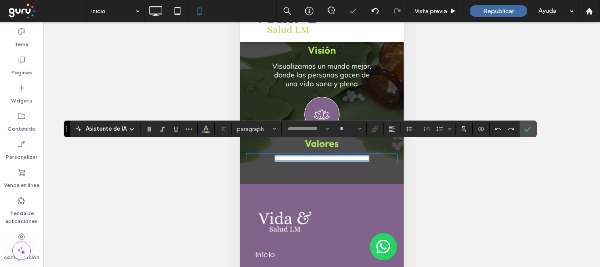
type input "******"
type input "**"
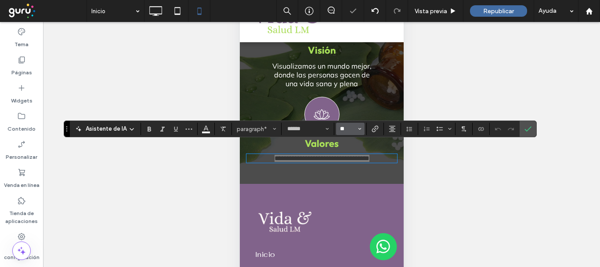
click at [341, 130] on input "**" at bounding box center [347, 128] width 17 height 7
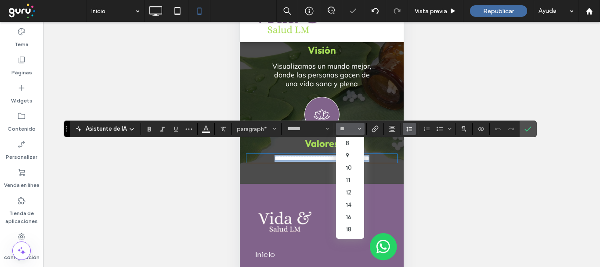
type input "**"
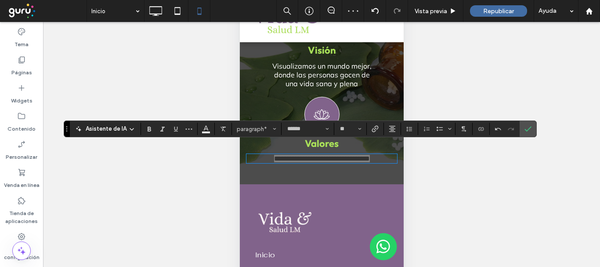
click at [529, 123] on span "Confirmar" at bounding box center [528, 128] width 7 height 15
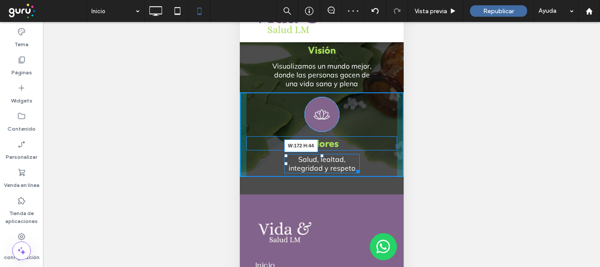
drag, startPoint x: 387, startPoint y: 152, endPoint x: 352, endPoint y: 152, distance: 35.1
click at [352, 154] on div "Salud, lealtad, integridad y respeto W:172 H:44" at bounding box center [322, 163] width 76 height 19
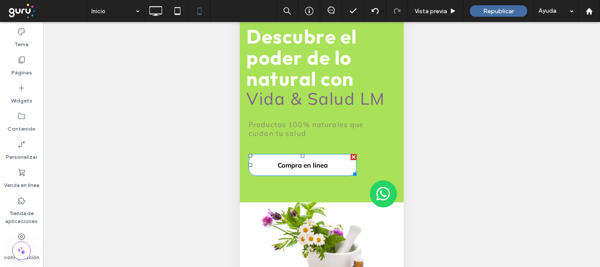
scroll to position [0, 0]
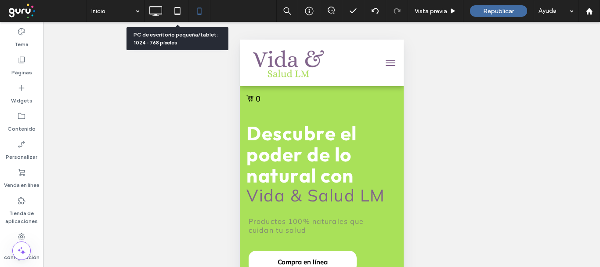
click at [156, 14] on use at bounding box center [155, 11] width 13 height 10
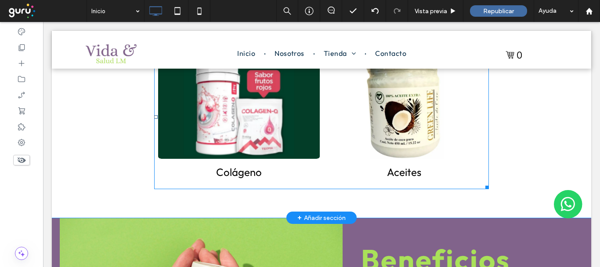
scroll to position [308, 0]
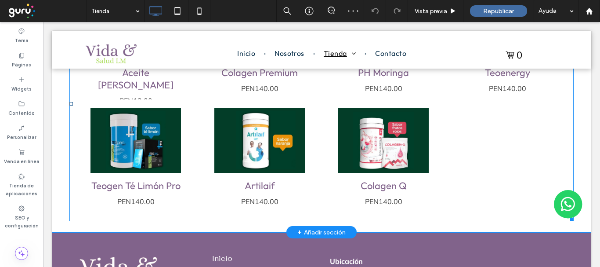
scroll to position [527, 0]
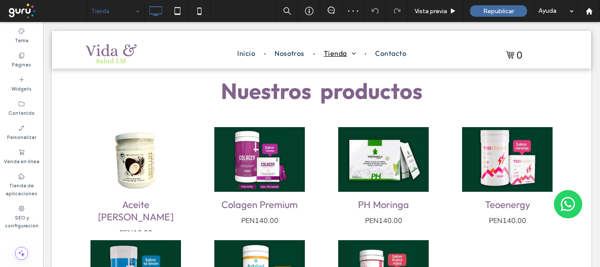
click at [128, 15] on input at bounding box center [113, 11] width 44 height 22
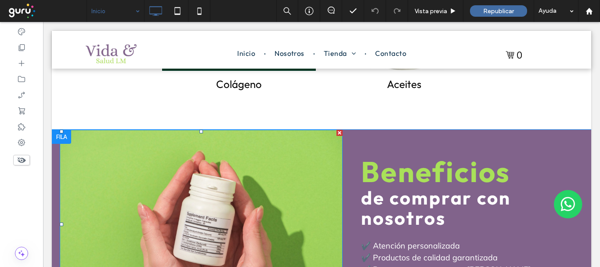
scroll to position [571, 0]
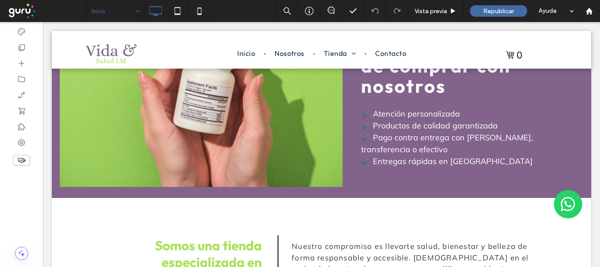
click at [109, 9] on input at bounding box center [113, 11] width 44 height 22
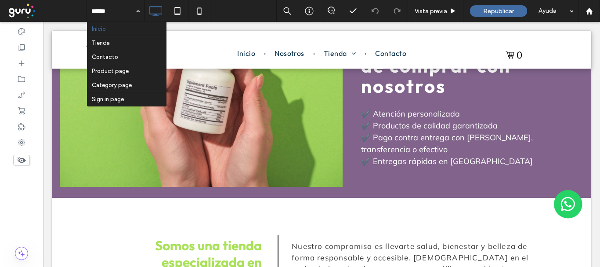
click at [0, 0] on div at bounding box center [0, 0] width 0 height 0
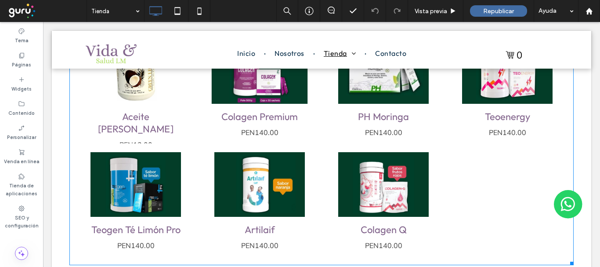
scroll to position [571, 0]
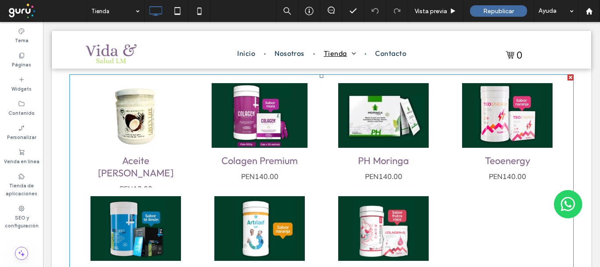
click at [258, 115] on link at bounding box center [260, 115] width 122 height 69
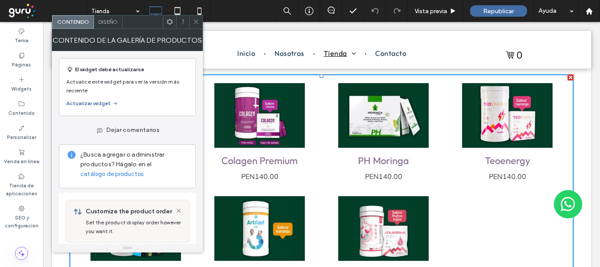
click at [200, 22] on div at bounding box center [195, 21] width 13 height 13
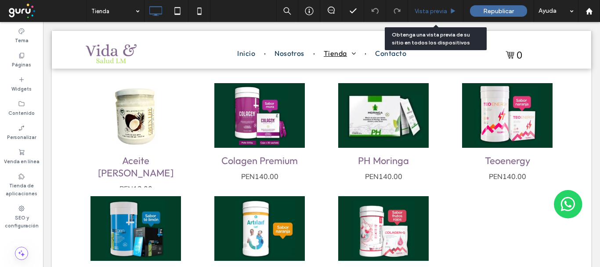
click at [450, 8] on icon at bounding box center [453, 11] width 7 height 7
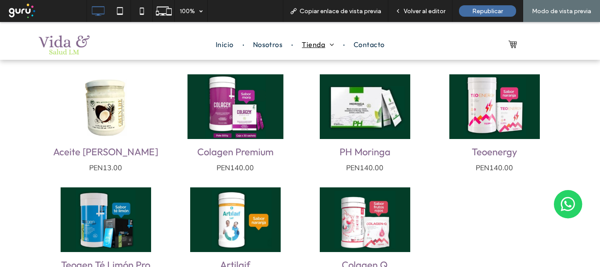
click at [215, 110] on link at bounding box center [235, 106] width 128 height 69
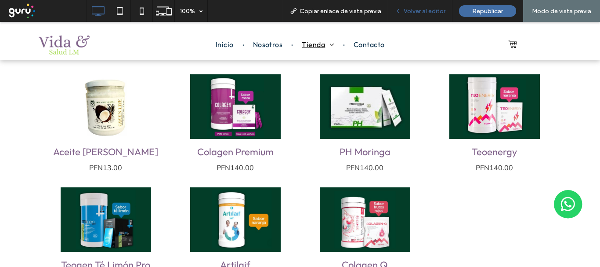
click at [421, 10] on span "Volver al editor" at bounding box center [425, 10] width 42 height 7
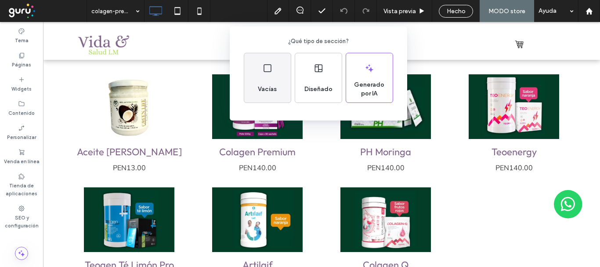
click at [261, 72] on div "Vacías" at bounding box center [267, 77] width 47 height 49
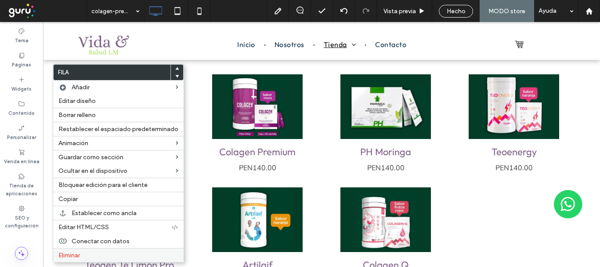
click at [78, 257] on span "Eliminar" at bounding box center [69, 254] width 22 height 7
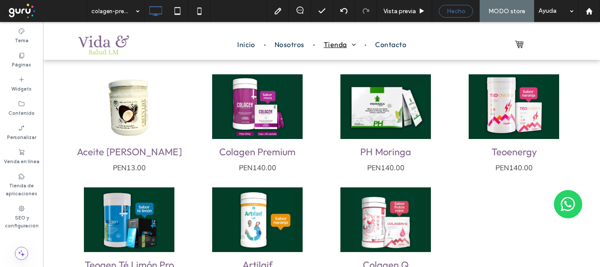
click at [451, 12] on span "Hecho" at bounding box center [456, 10] width 19 height 7
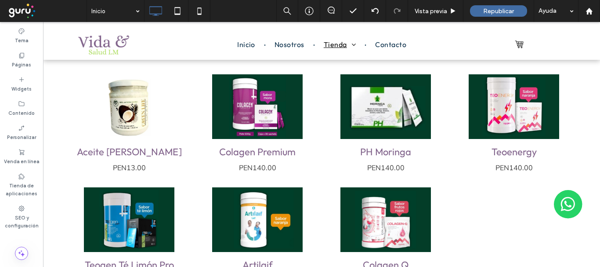
click at [130, 11] on div at bounding box center [300, 133] width 600 height 267
